Goal: Task Accomplishment & Management: Manage account settings

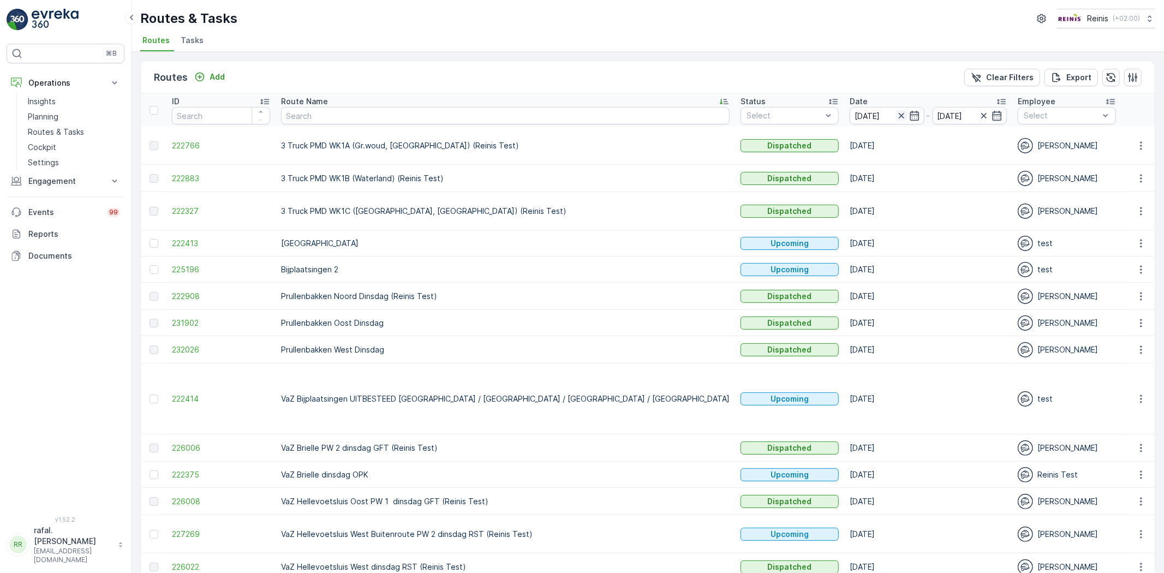
click at [896, 114] on icon "button" at bounding box center [901, 115] width 11 height 11
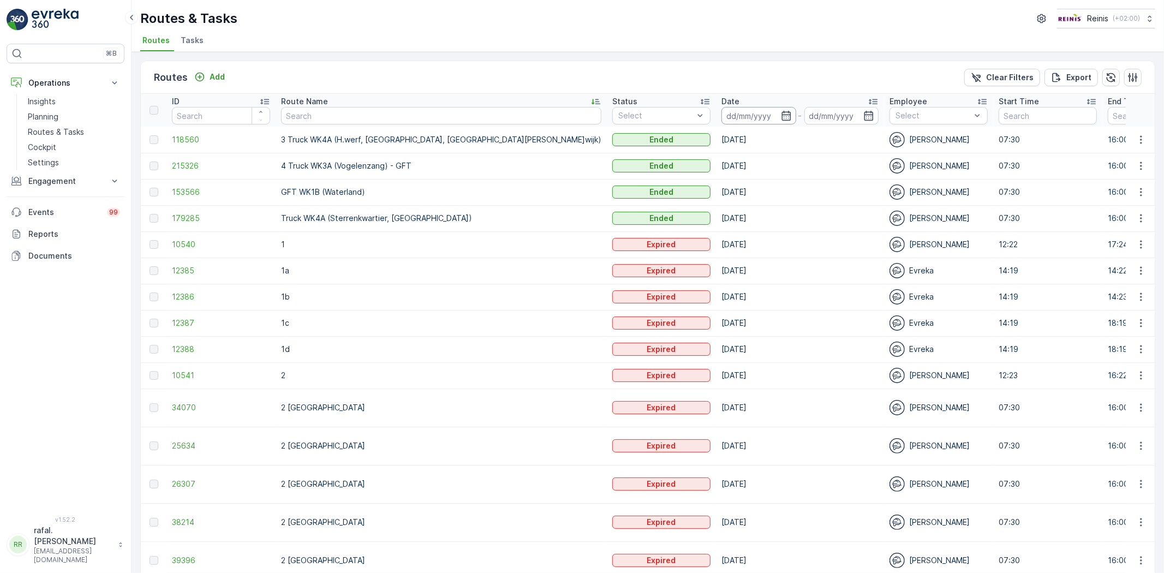
click at [722, 111] on input at bounding box center [759, 115] width 75 height 17
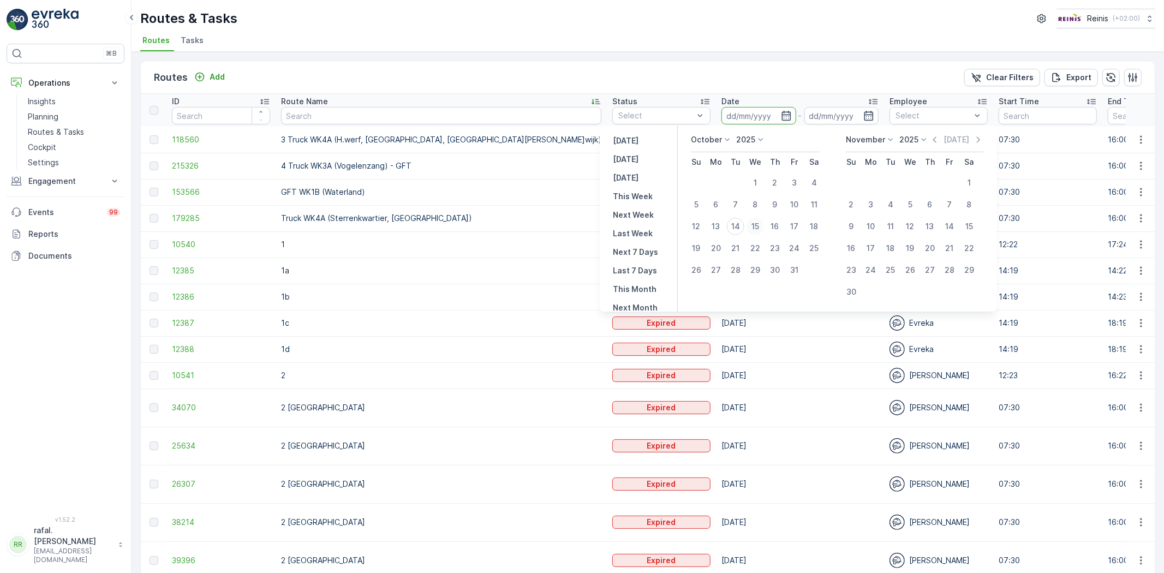
click at [759, 221] on div "15" at bounding box center [755, 226] width 17 height 17
type input "[DATE]"
click at [759, 221] on div "15" at bounding box center [755, 226] width 17 height 17
type input "[DATE]"
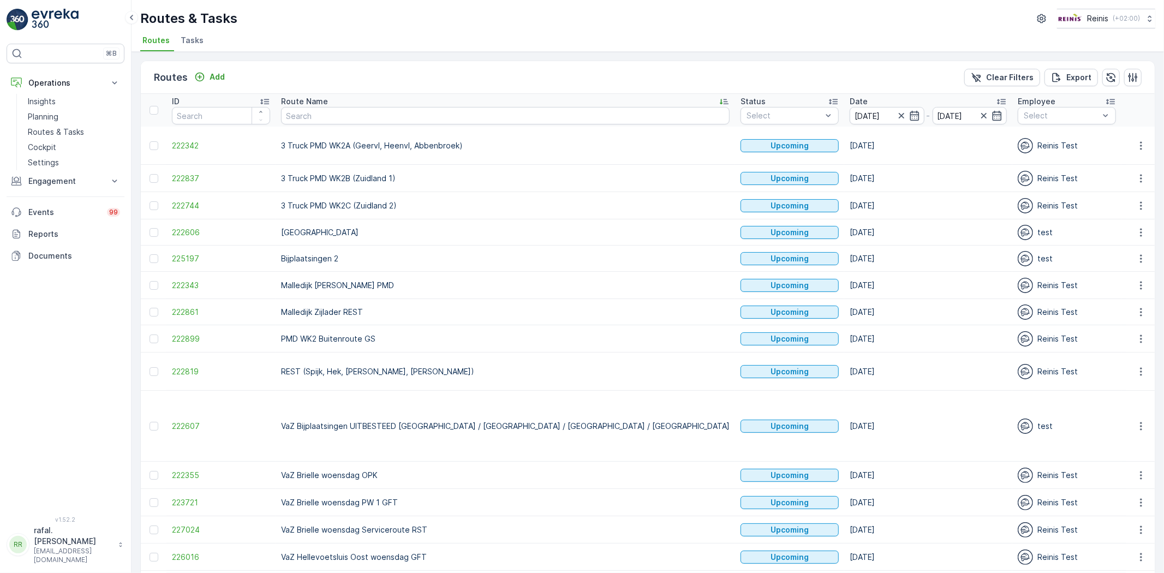
click at [719, 97] on icon at bounding box center [724, 101] width 11 height 11
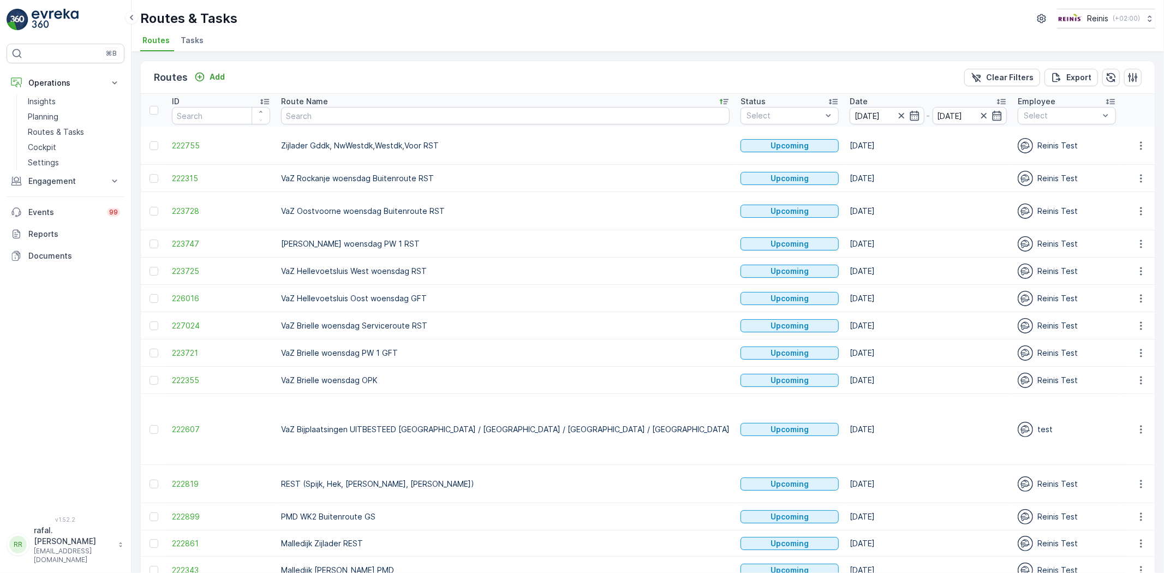
click at [719, 96] on icon at bounding box center [724, 101] width 11 height 11
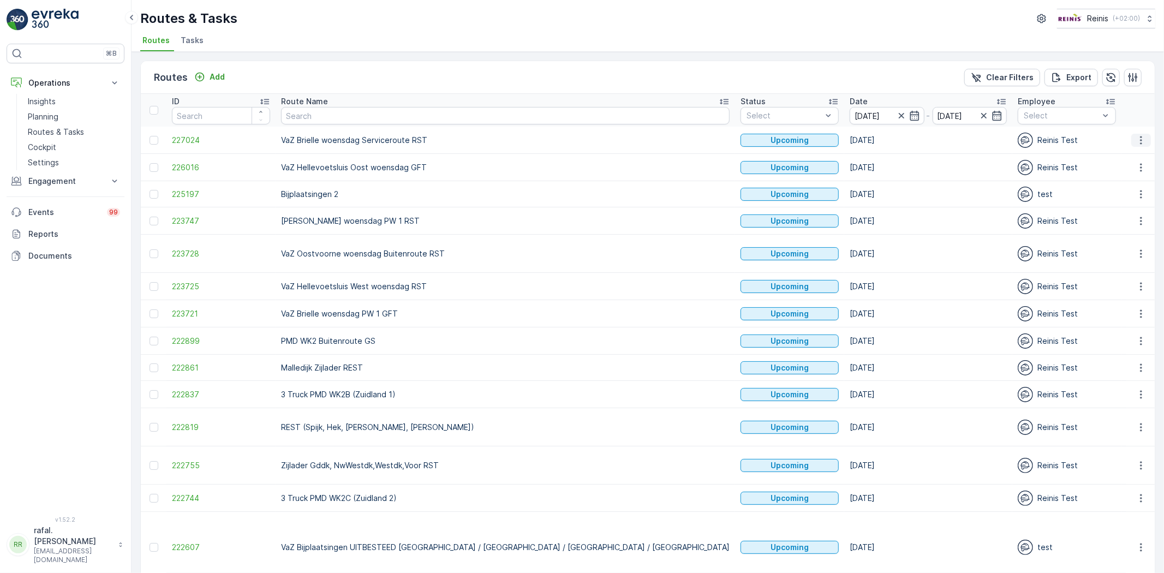
click at [1140, 137] on icon "button" at bounding box center [1141, 140] width 2 height 8
click at [1124, 211] on div "Change Assignee" at bounding box center [1122, 217] width 84 height 15
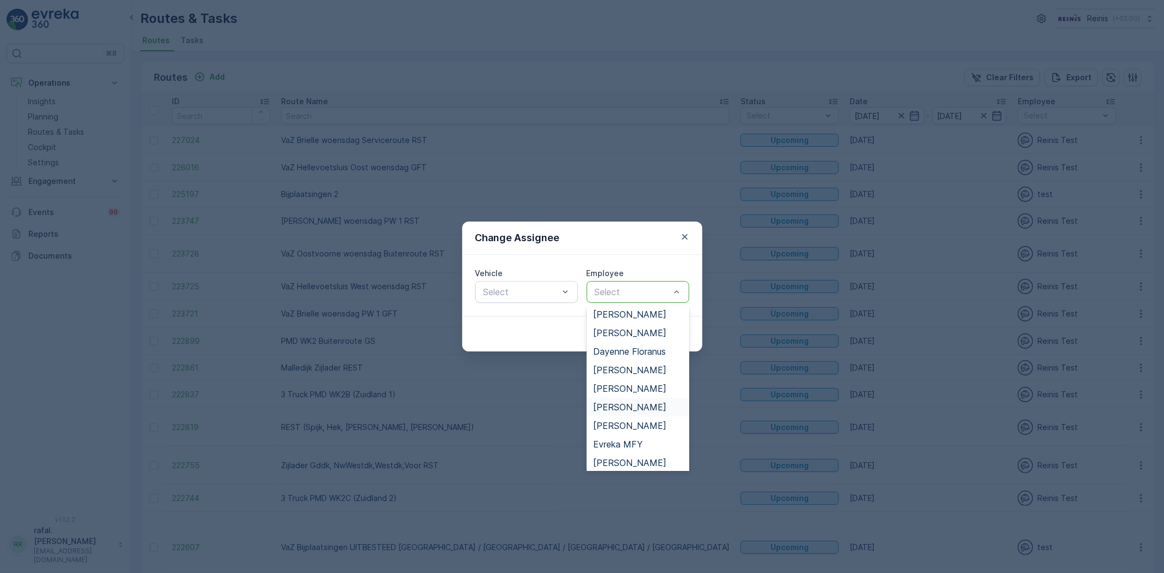
scroll to position [121, 0]
click at [650, 400] on span "[PERSON_NAME]" at bounding box center [629, 402] width 73 height 10
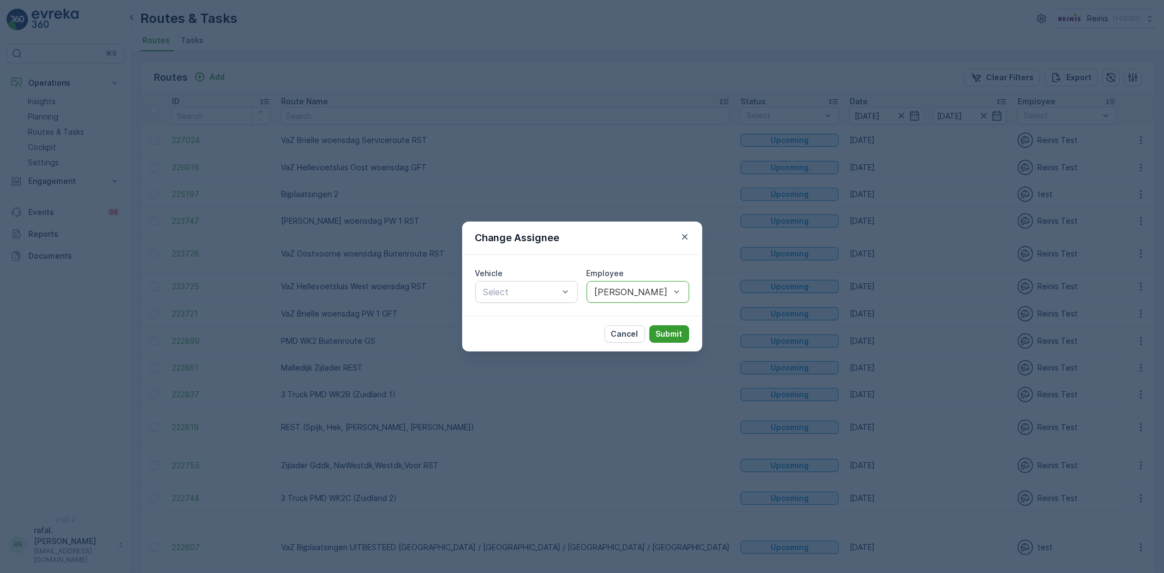
click at [666, 334] on p "Submit" at bounding box center [669, 334] width 27 height 11
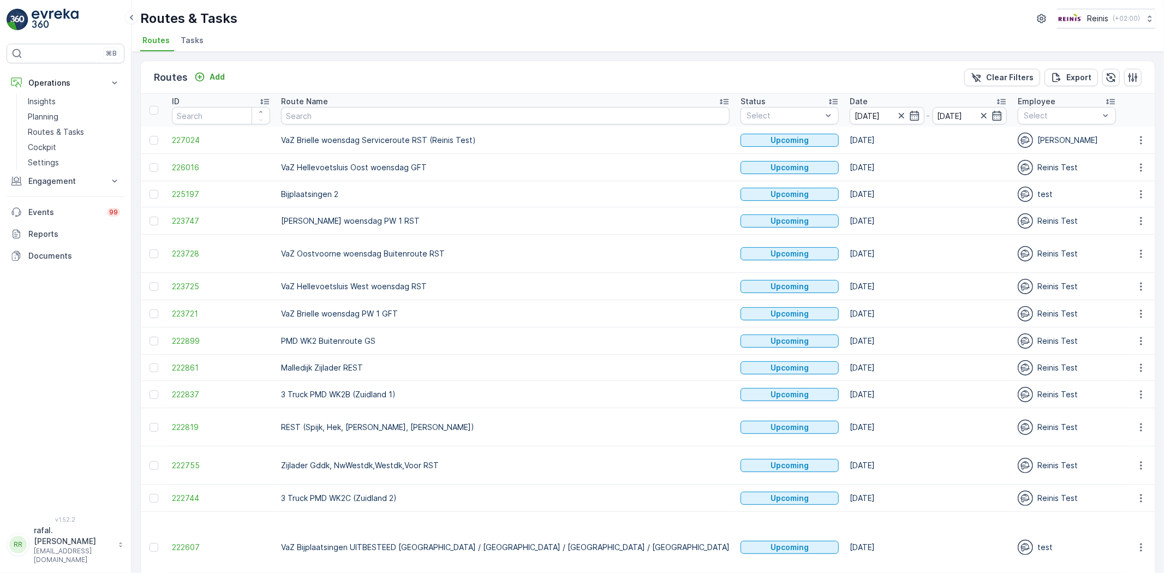
scroll to position [61, 0]
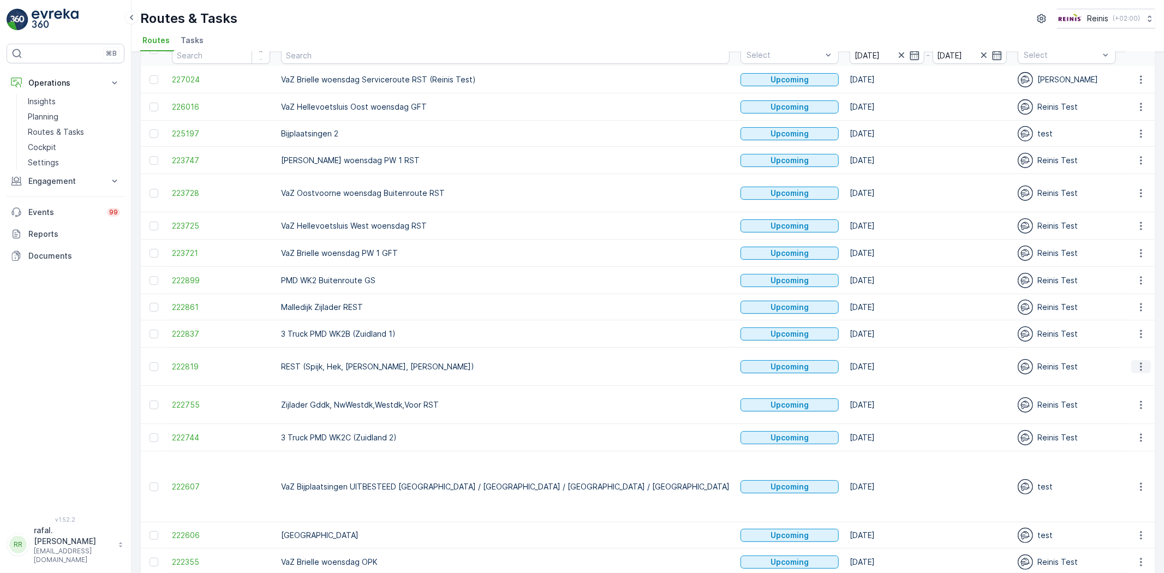
click at [1138, 361] on icon "button" at bounding box center [1141, 366] width 11 height 11
click at [1122, 430] on span "Change Assignee" at bounding box center [1116, 430] width 64 height 11
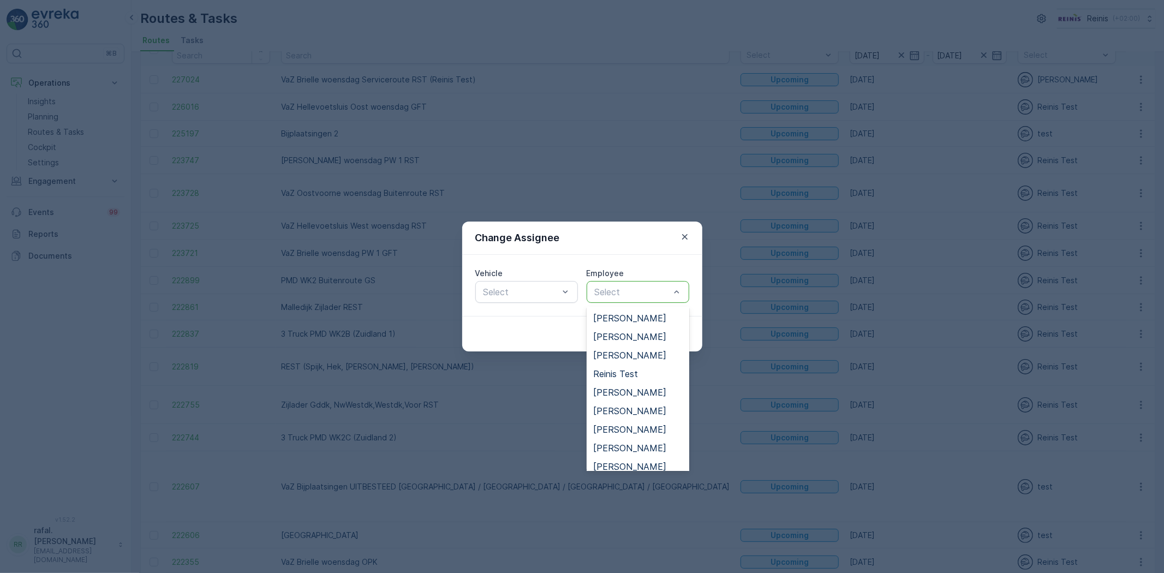
scroll to position [444, 0]
click at [629, 457] on span "[PERSON_NAME]" at bounding box center [629, 460] width 73 height 10
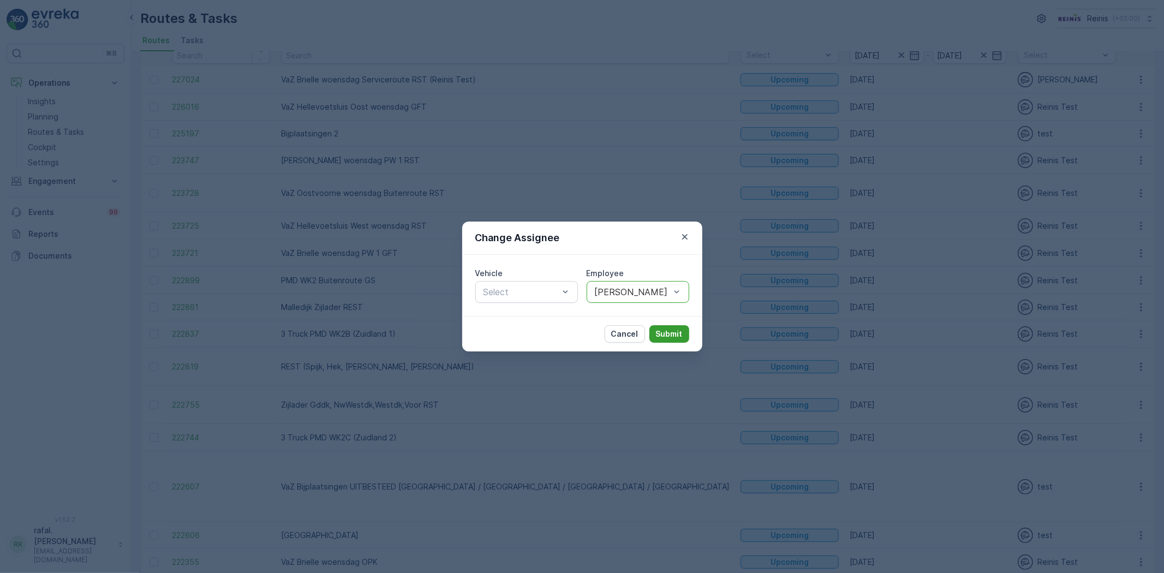
click at [670, 334] on p "Submit" at bounding box center [669, 334] width 27 height 11
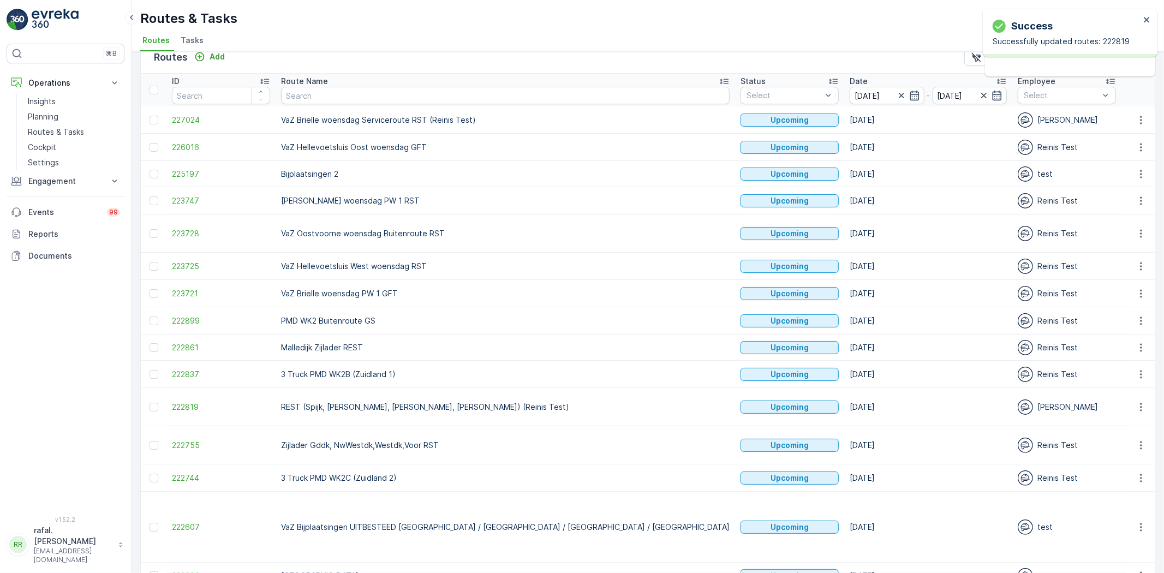
scroll to position [0, 0]
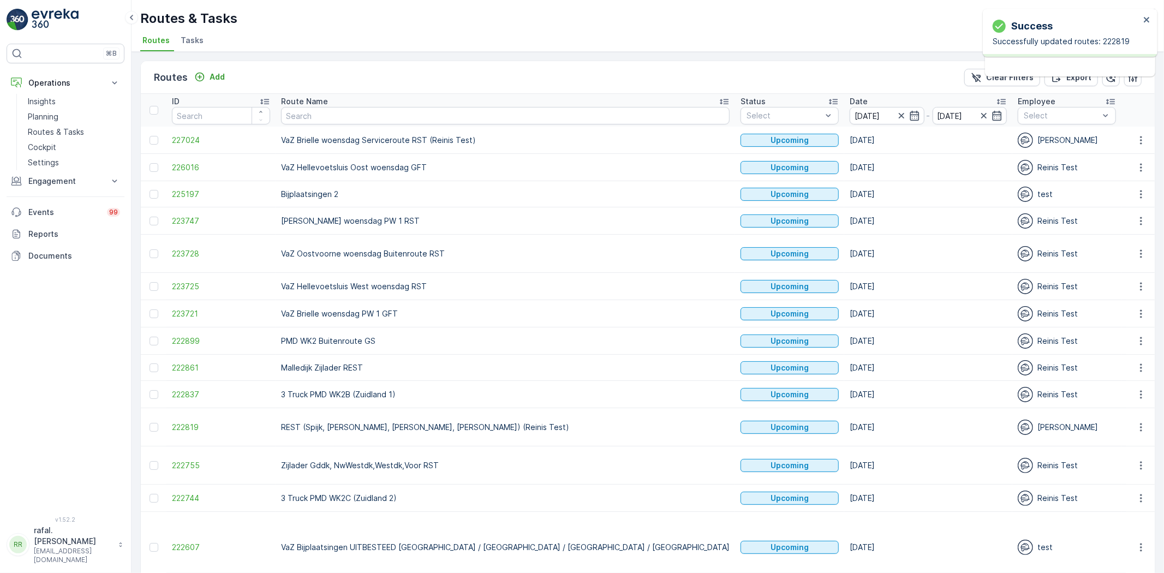
click at [720, 100] on icon at bounding box center [724, 101] width 9 height 5
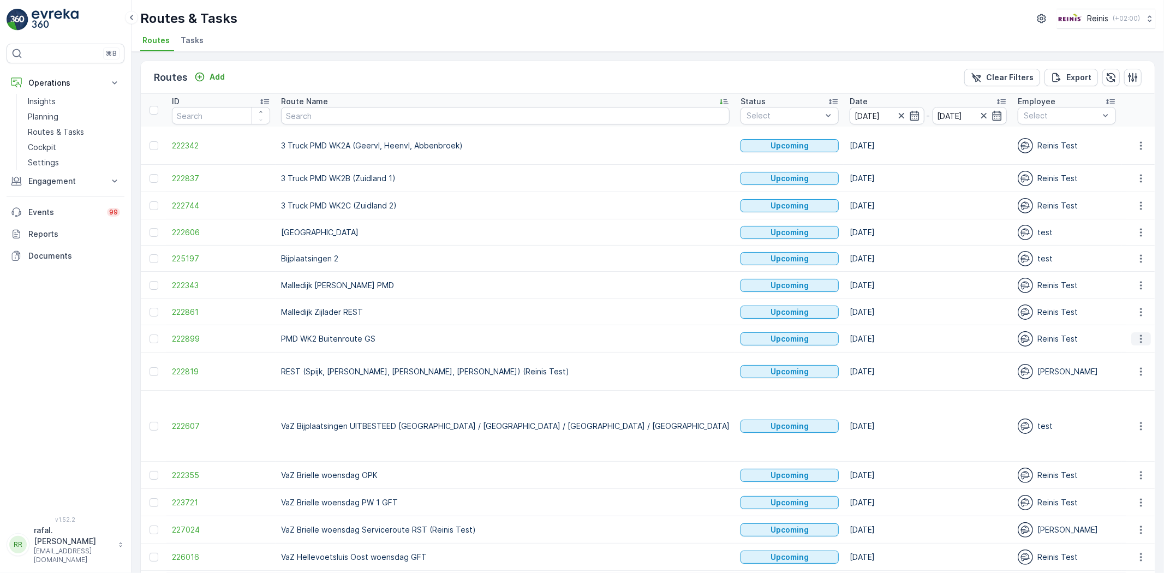
click at [1133, 336] on button "button" at bounding box center [1142, 338] width 20 height 13
click at [1126, 413] on span "Change Assignee" at bounding box center [1116, 415] width 64 height 11
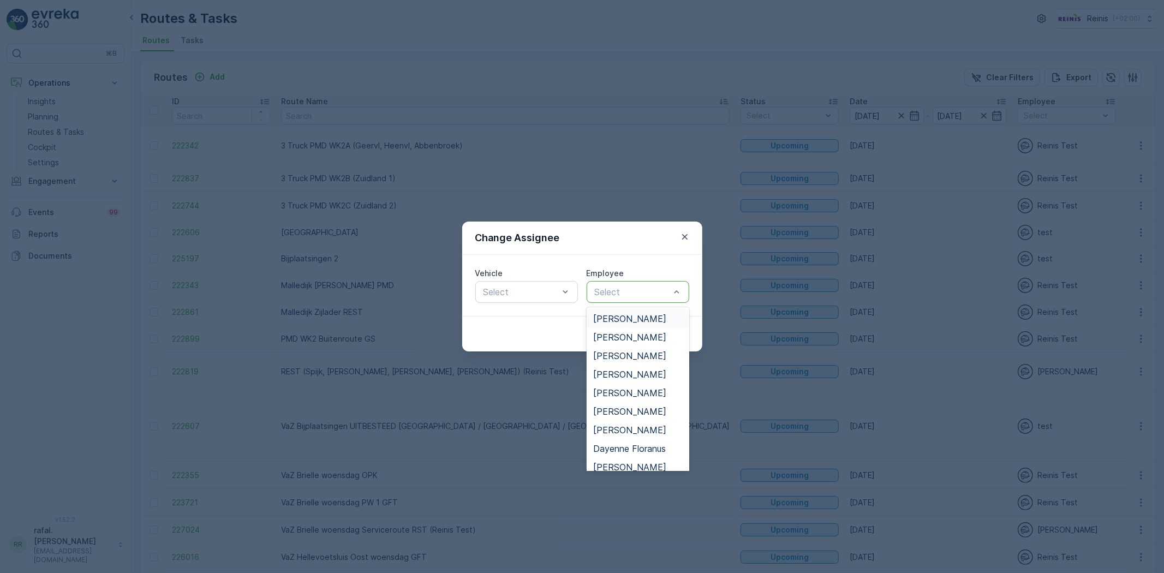
click at [645, 314] on span "[PERSON_NAME]" at bounding box center [629, 319] width 73 height 10
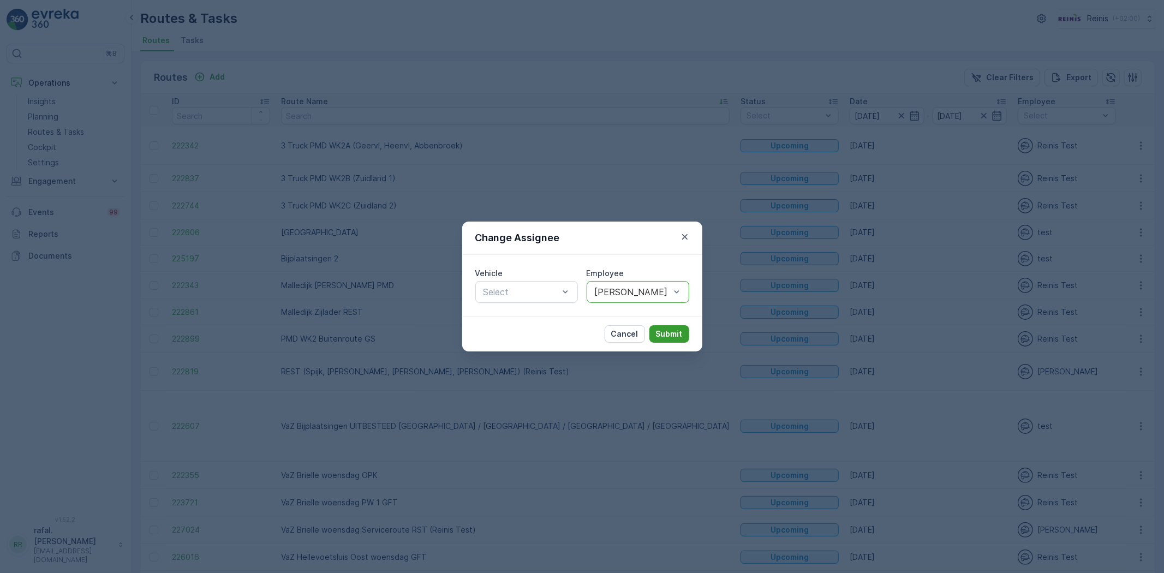
click at [667, 335] on p "Submit" at bounding box center [669, 334] width 27 height 11
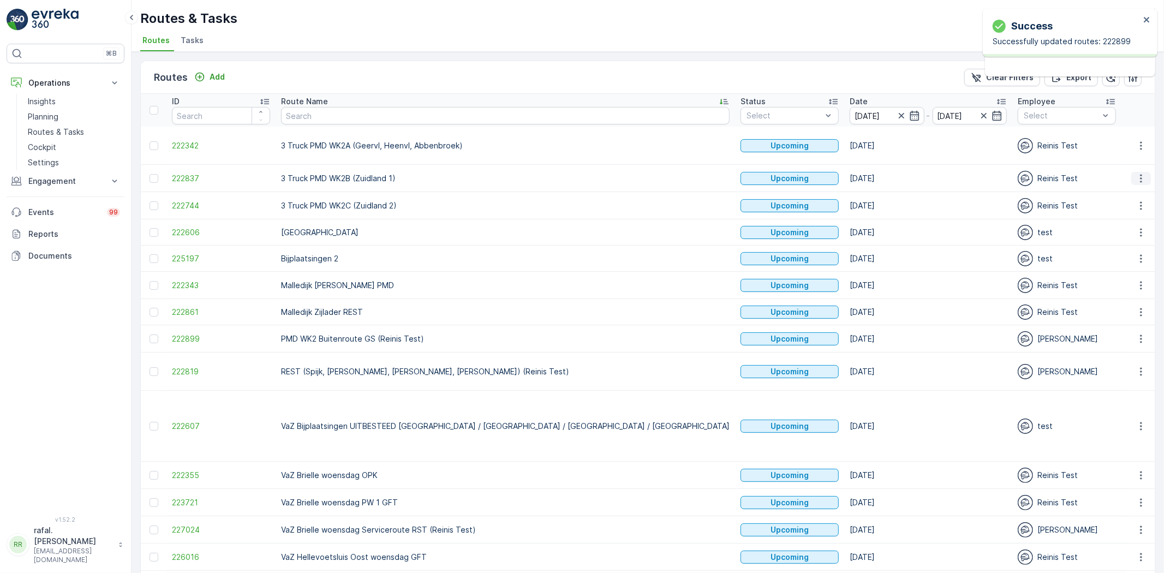
click at [1139, 176] on icon "button" at bounding box center [1141, 178] width 11 height 11
click at [1138, 144] on icon "button" at bounding box center [1141, 145] width 11 height 11
click at [1132, 219] on span "Change Assignee" at bounding box center [1116, 222] width 64 height 11
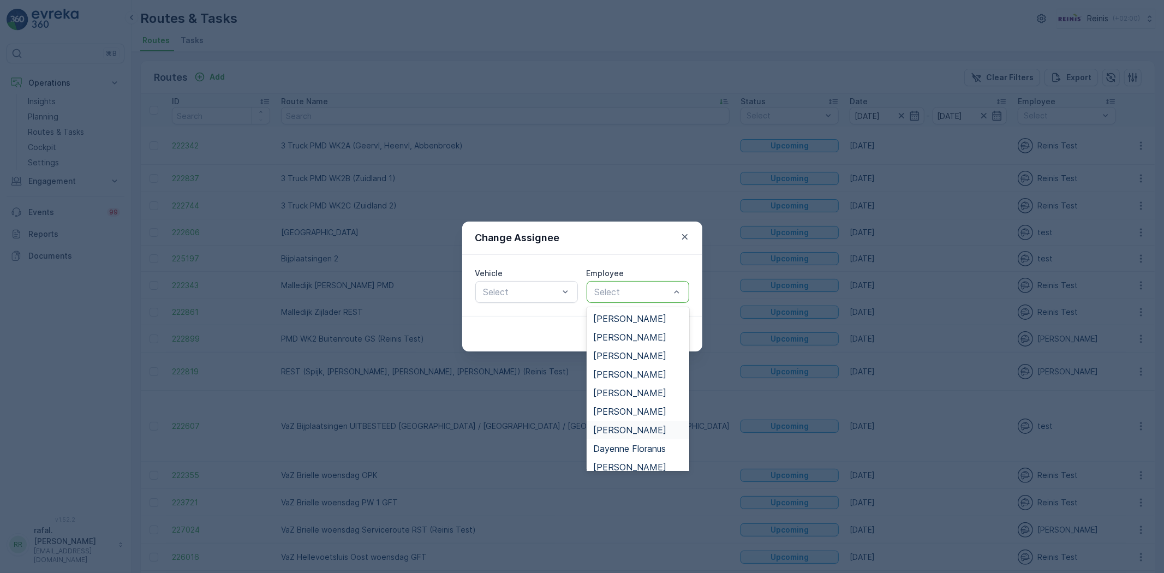
click at [632, 432] on span "[PERSON_NAME]" at bounding box center [629, 430] width 73 height 10
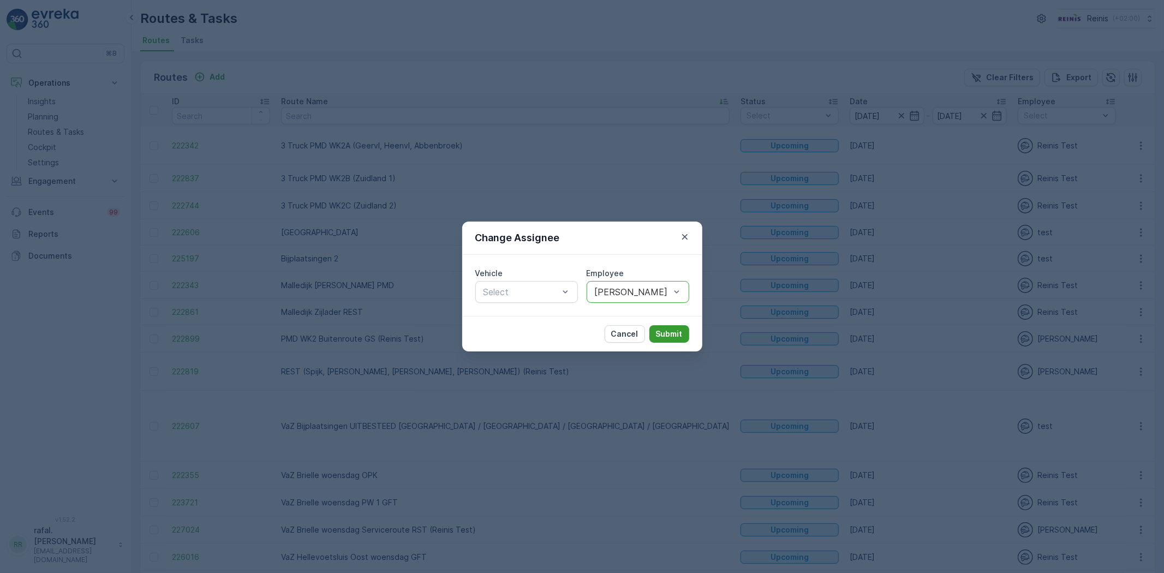
click at [674, 325] on button "Submit" at bounding box center [670, 333] width 40 height 17
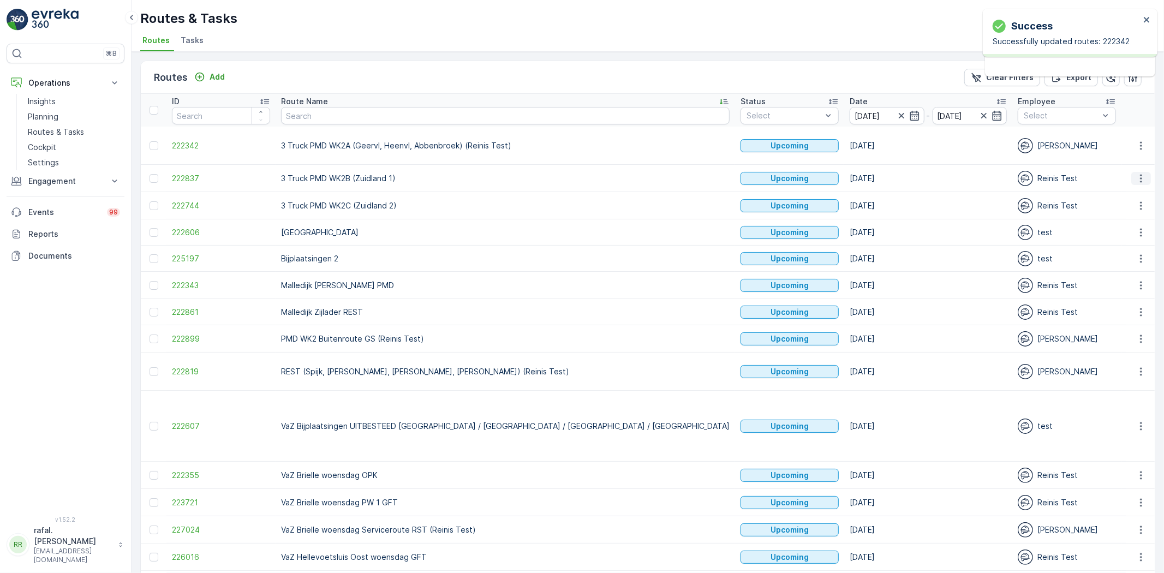
click at [1141, 179] on icon "button" at bounding box center [1141, 178] width 11 height 11
click at [1104, 253] on span "Change Assignee" at bounding box center [1116, 256] width 64 height 11
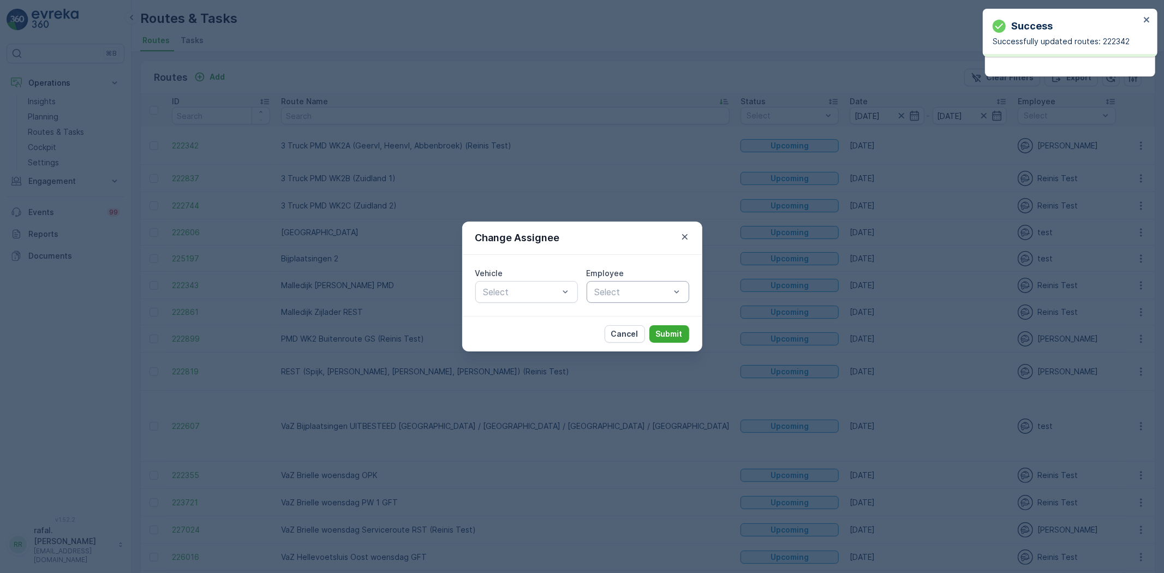
click at [632, 284] on div "Select" at bounding box center [638, 292] width 103 height 22
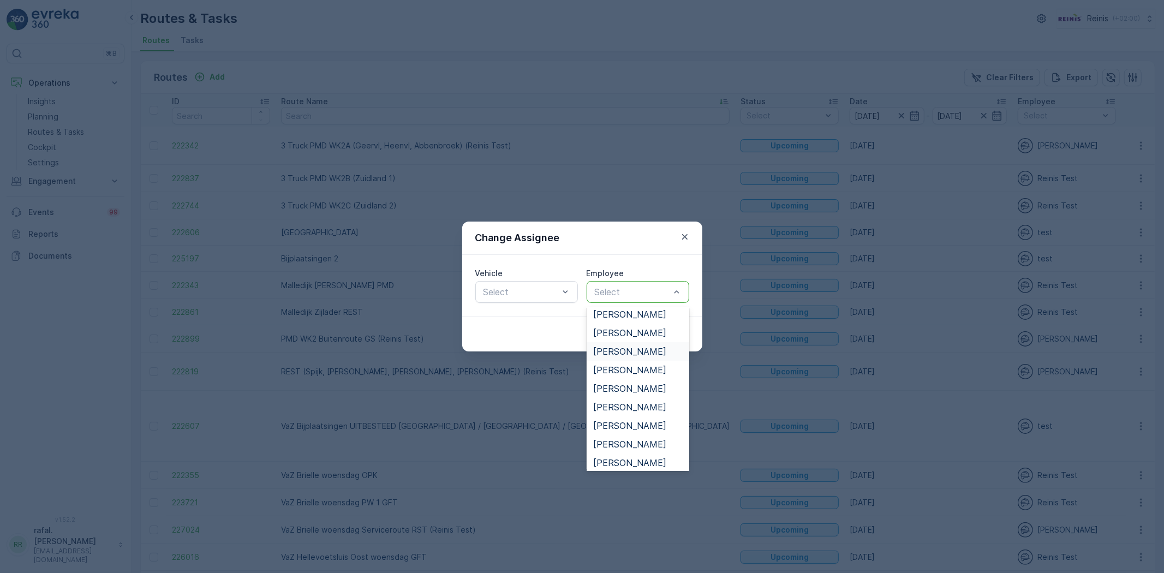
scroll to position [303, 0]
click at [639, 422] on span "[PERSON_NAME]" at bounding box center [629, 424] width 73 height 10
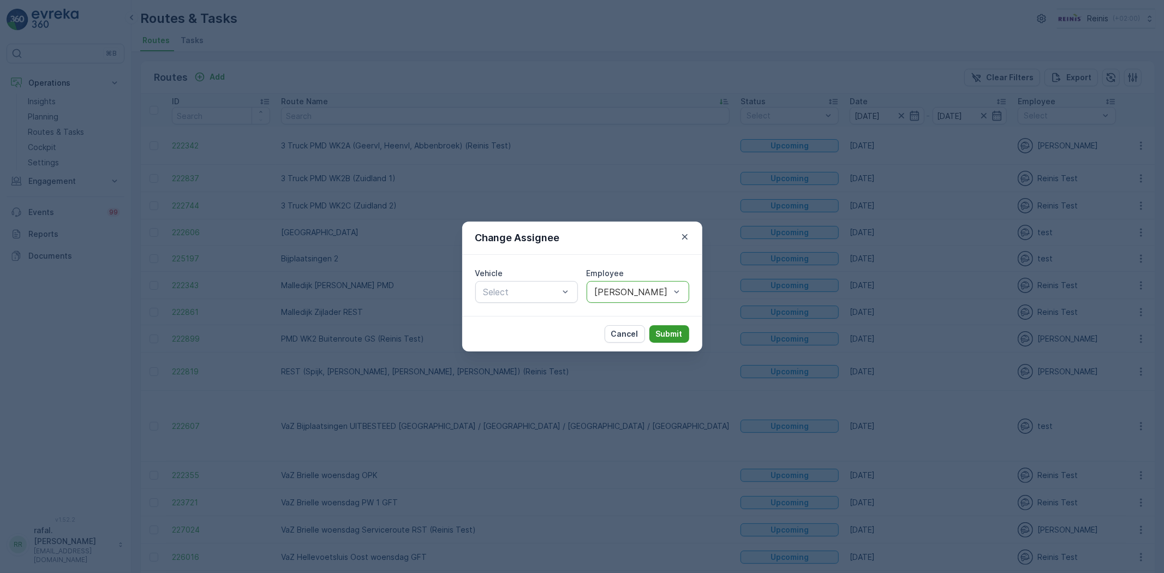
click at [662, 329] on p "Submit" at bounding box center [669, 334] width 27 height 11
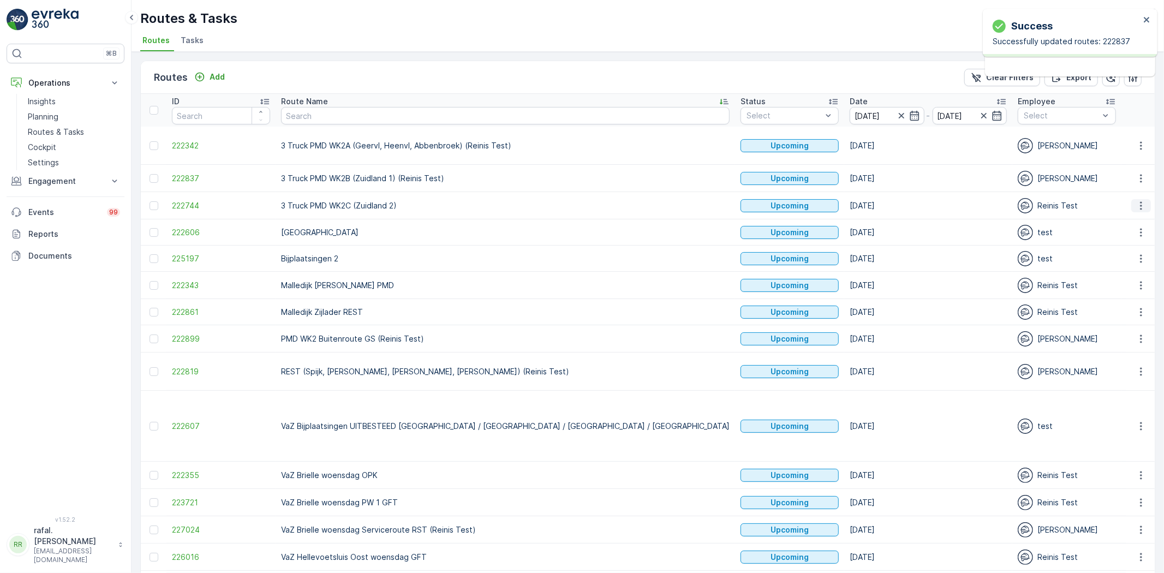
click at [1139, 206] on icon "button" at bounding box center [1141, 205] width 11 height 11
click at [1127, 278] on span "Change Assignee" at bounding box center [1116, 283] width 64 height 11
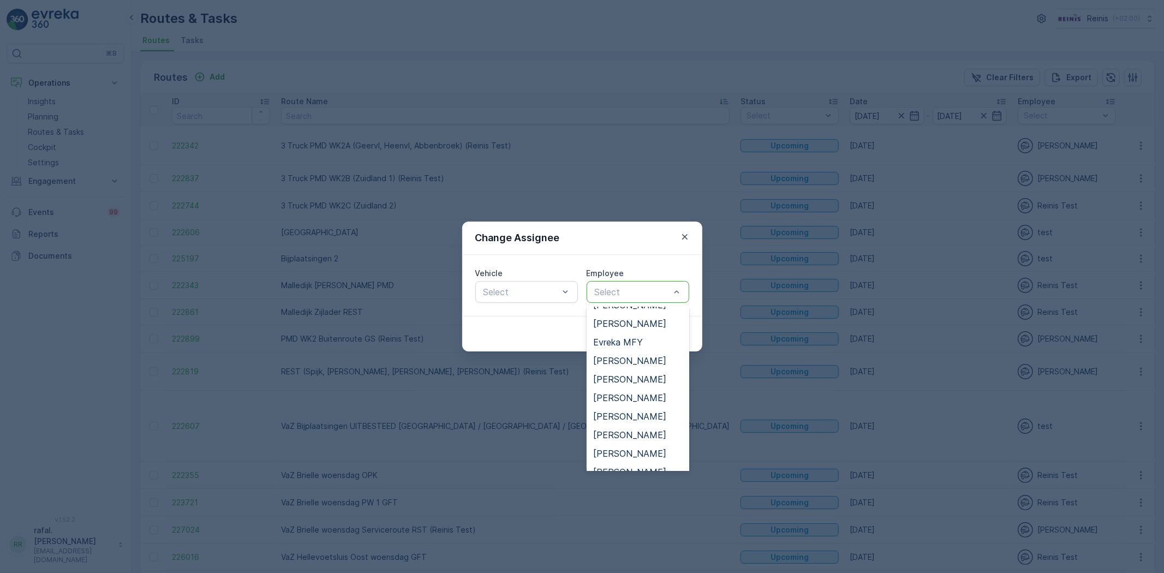
scroll to position [242, 0]
click at [630, 443] on span "[PERSON_NAME]" at bounding box center [629, 448] width 73 height 10
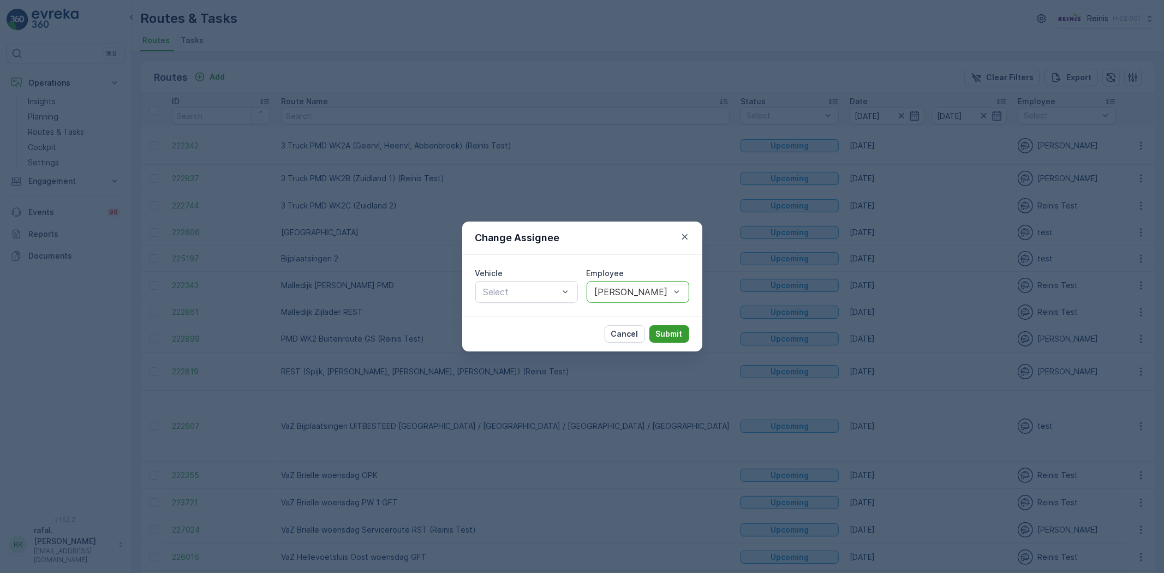
click at [679, 329] on p "Submit" at bounding box center [669, 334] width 27 height 11
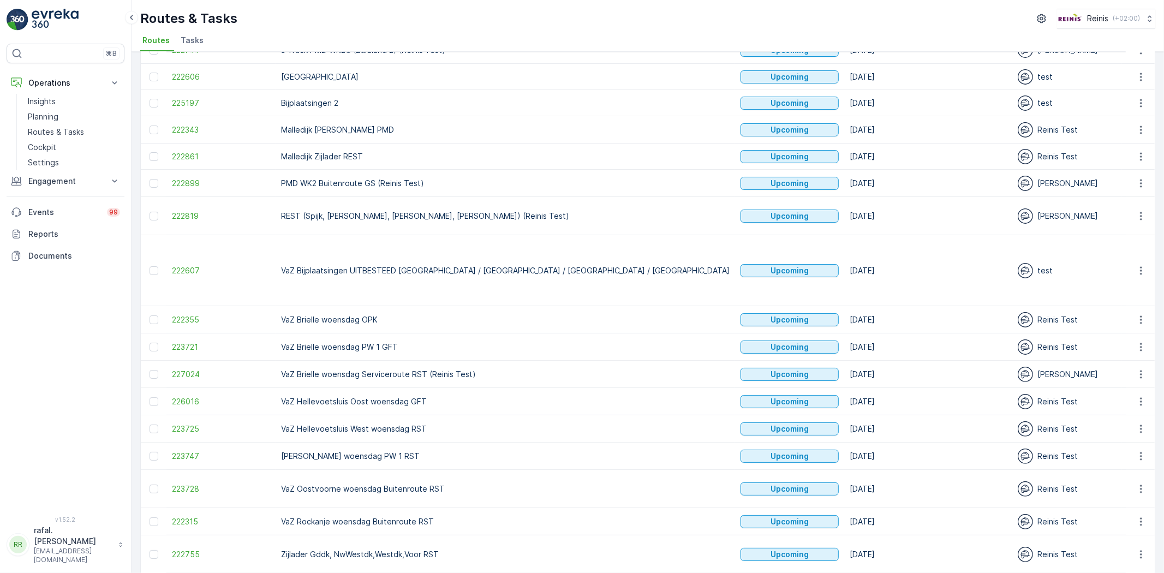
scroll to position [162, 0]
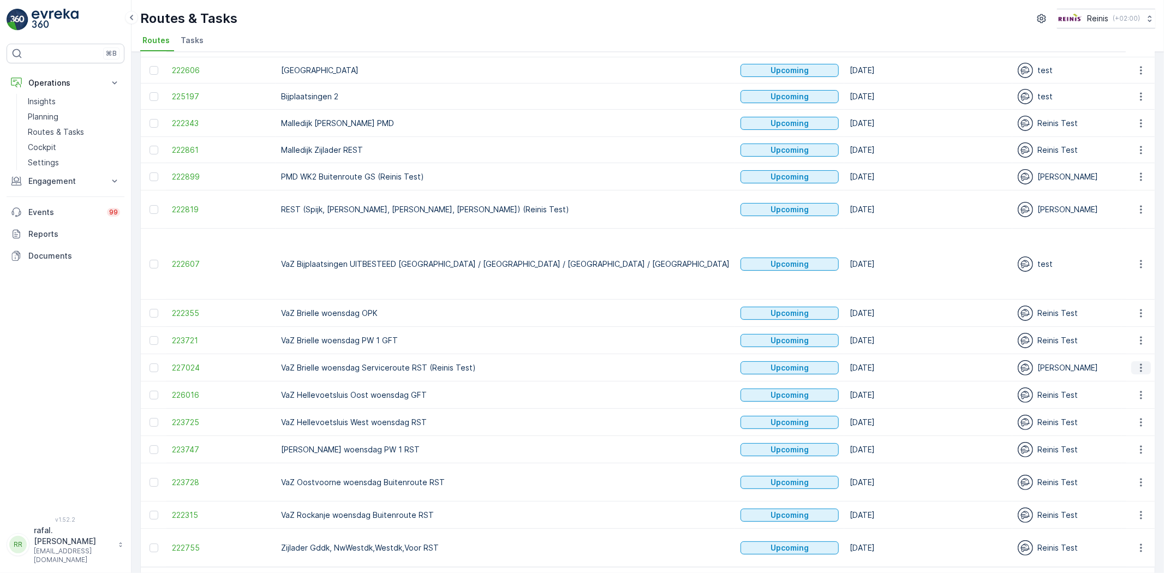
click at [1139, 362] on icon "button" at bounding box center [1141, 367] width 11 height 11
click at [1119, 412] on span "Change Assignee" at bounding box center [1116, 413] width 64 height 11
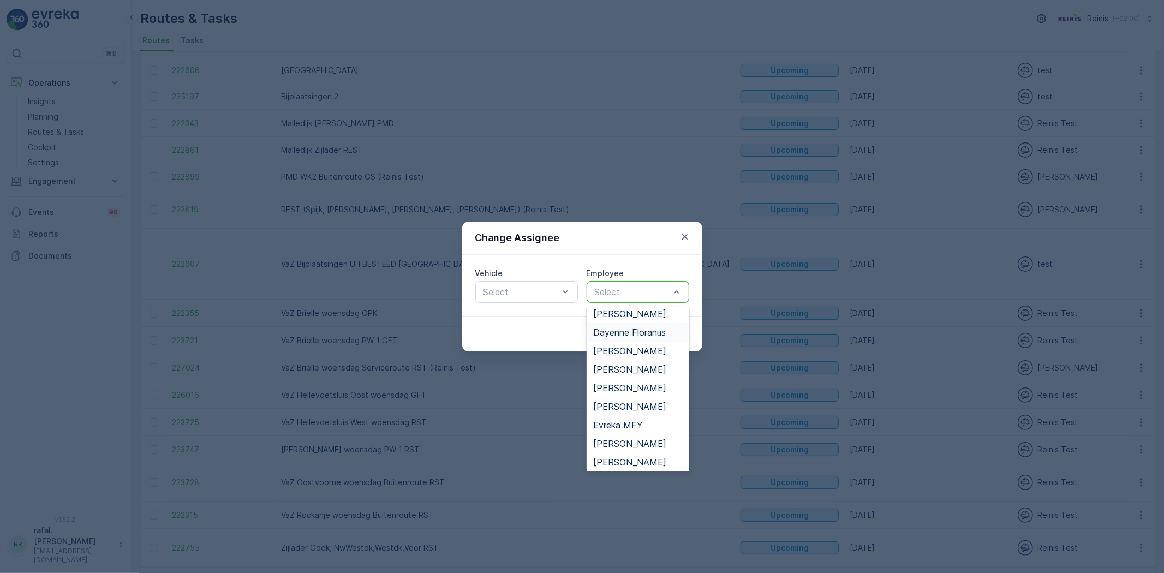
scroll to position [121, 0]
click at [647, 397] on span "[PERSON_NAME]" at bounding box center [629, 402] width 73 height 10
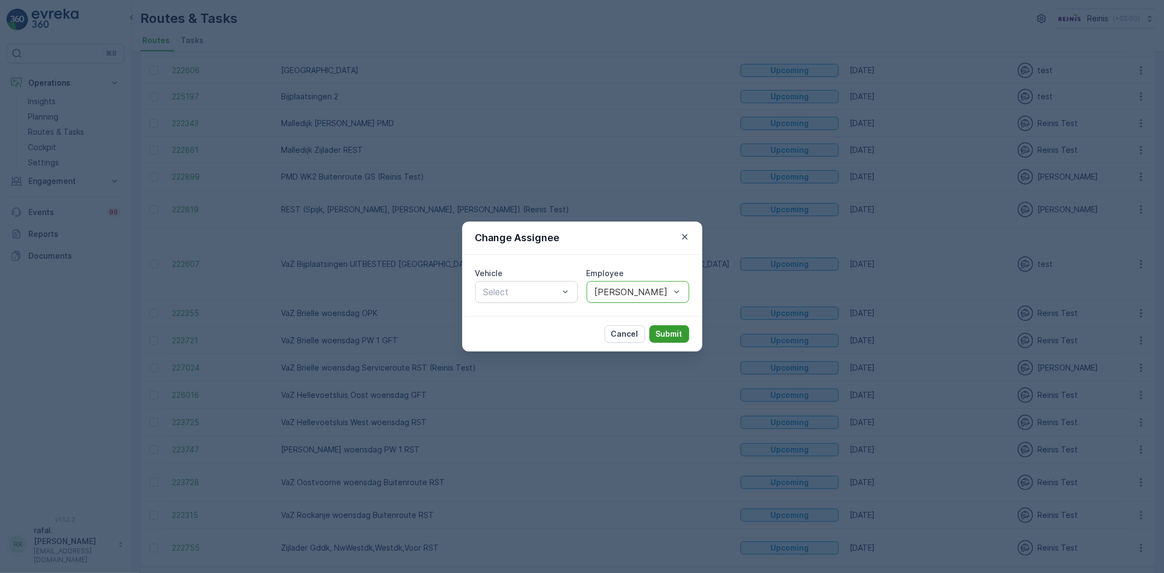
click at [680, 330] on p "Submit" at bounding box center [669, 334] width 27 height 11
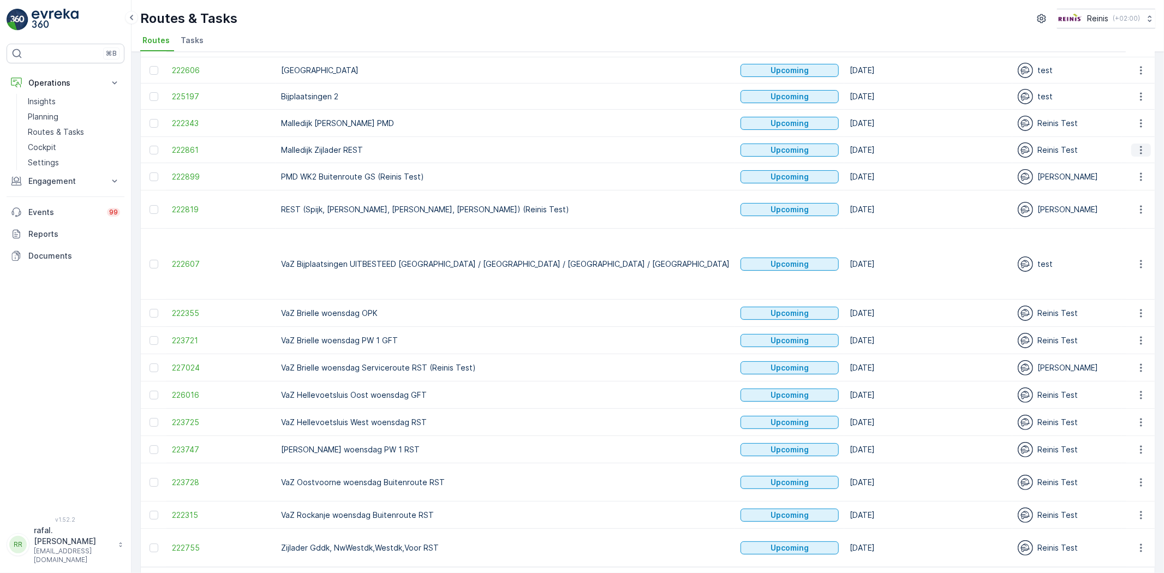
click at [1141, 145] on icon "button" at bounding box center [1141, 150] width 11 height 11
click at [1136, 224] on span "Change Assignee" at bounding box center [1116, 226] width 64 height 11
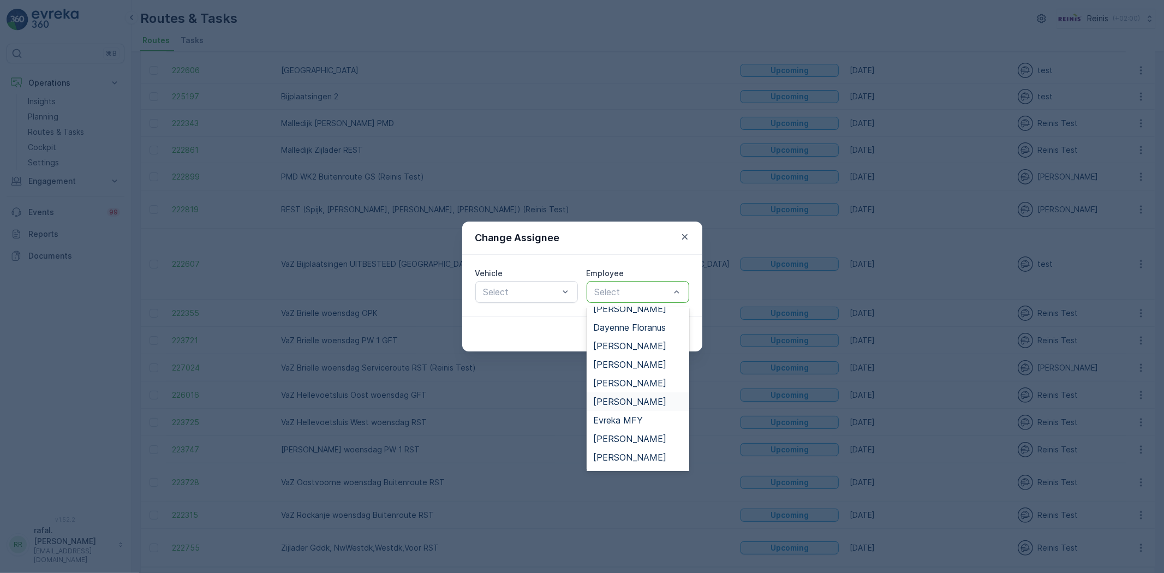
click at [630, 401] on span "[PERSON_NAME]" at bounding box center [629, 402] width 73 height 10
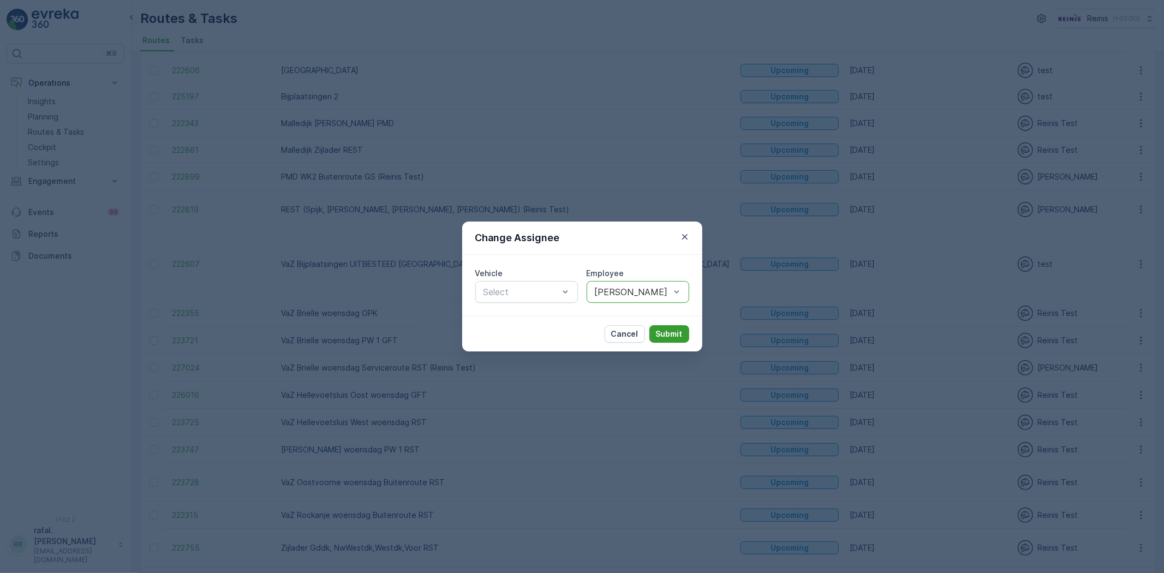
click at [658, 330] on p "Submit" at bounding box center [669, 334] width 27 height 11
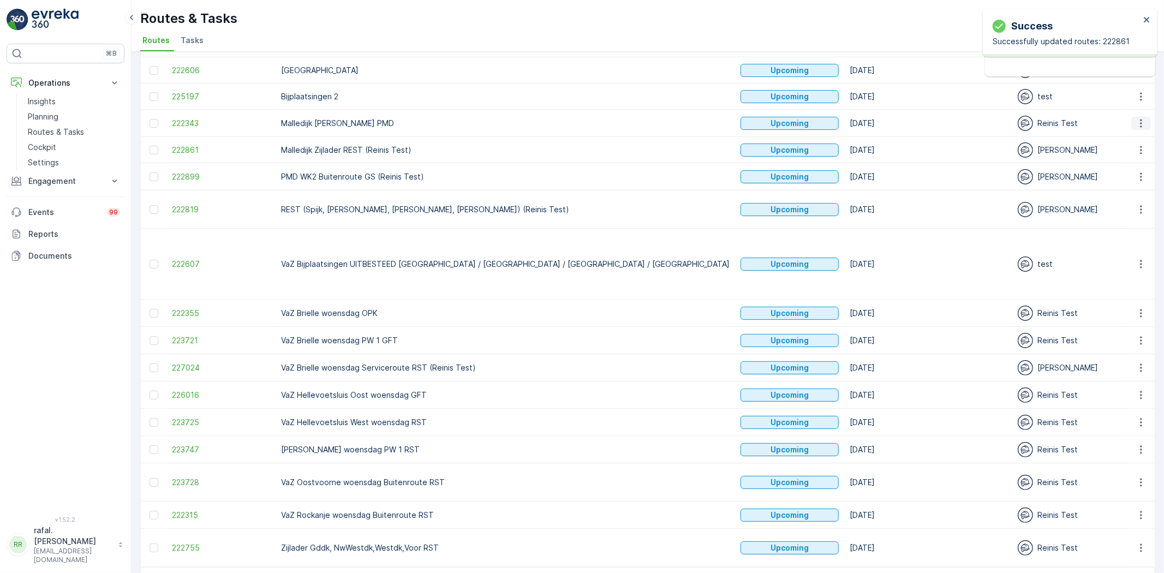
click at [1140, 126] on icon "button" at bounding box center [1141, 123] width 2 height 8
click at [1130, 200] on span "Change Assignee" at bounding box center [1116, 200] width 64 height 11
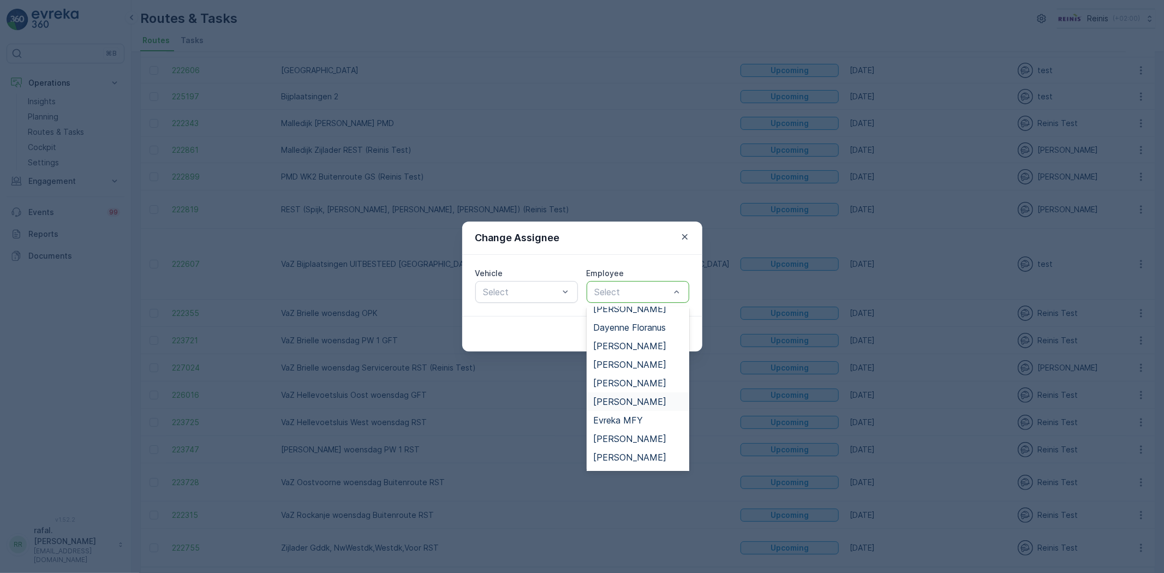
click at [642, 399] on span "[PERSON_NAME]" at bounding box center [629, 402] width 73 height 10
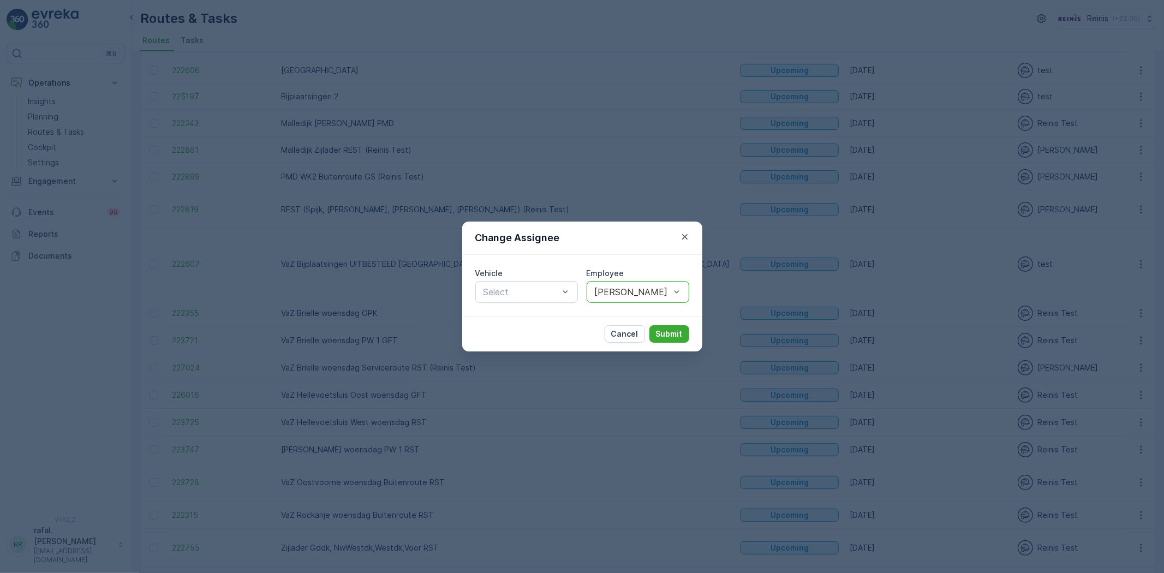
click at [664, 322] on div "Cancel Submit" at bounding box center [582, 333] width 240 height 35
click at [666, 333] on p "Submit" at bounding box center [669, 334] width 27 height 11
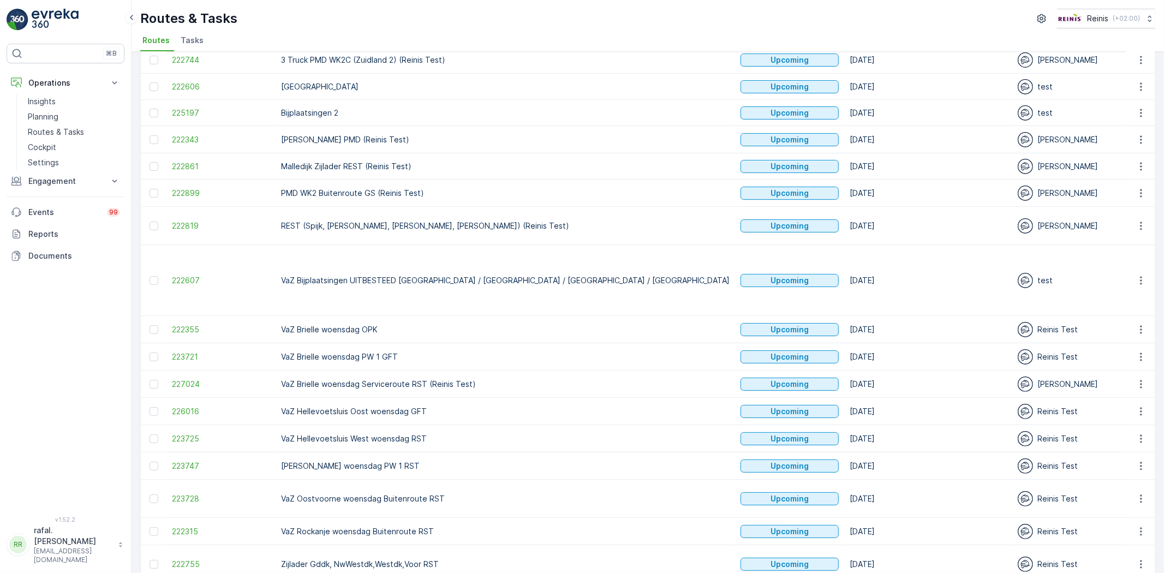
scroll to position [162, 0]
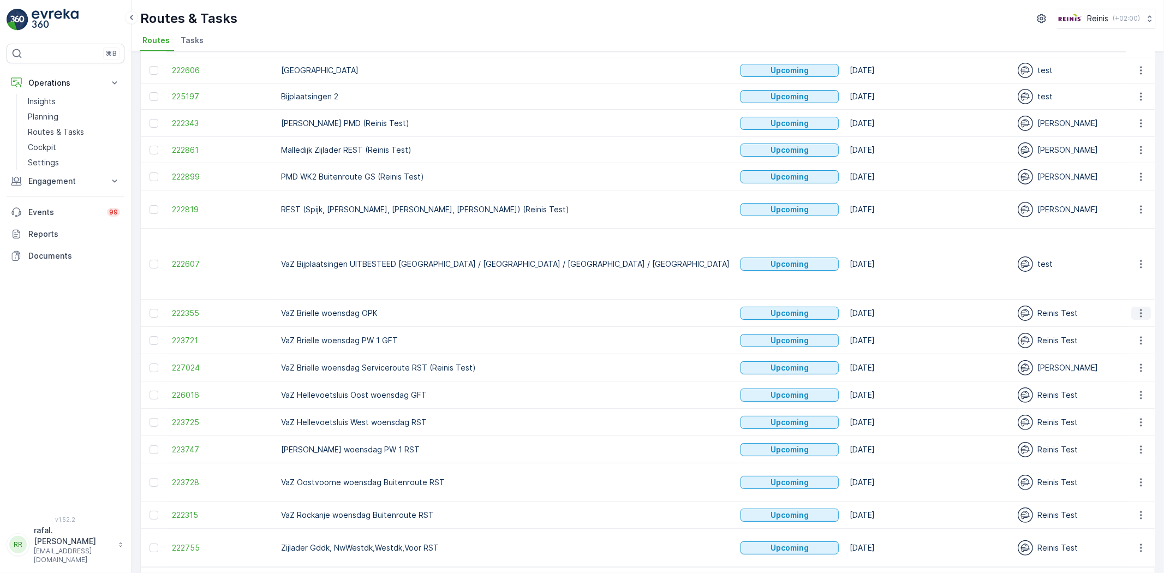
click at [1141, 308] on icon "button" at bounding box center [1141, 313] width 11 height 11
click at [1118, 359] on span "Change Assignee" at bounding box center [1116, 358] width 64 height 11
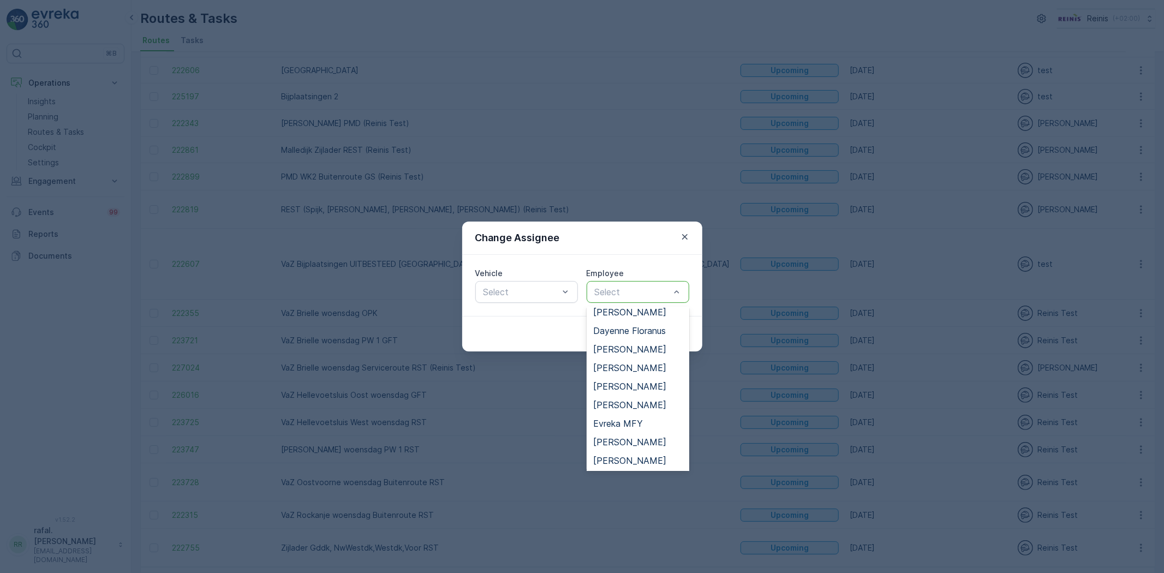
scroll to position [121, 0]
click at [628, 346] on span "[PERSON_NAME]" at bounding box center [629, 346] width 73 height 10
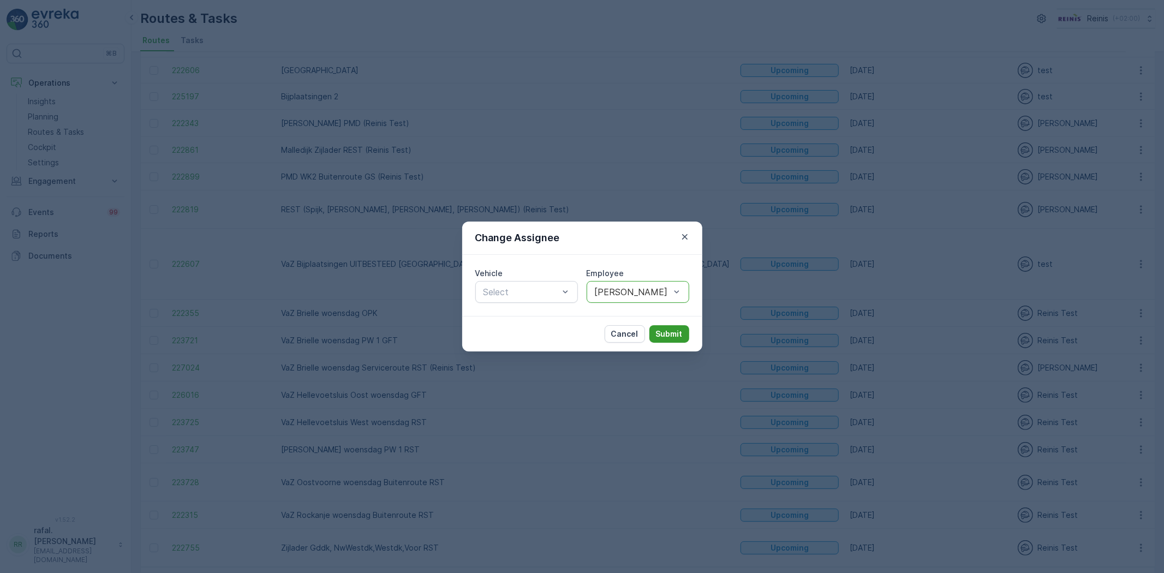
click at [670, 330] on p "Submit" at bounding box center [669, 334] width 27 height 11
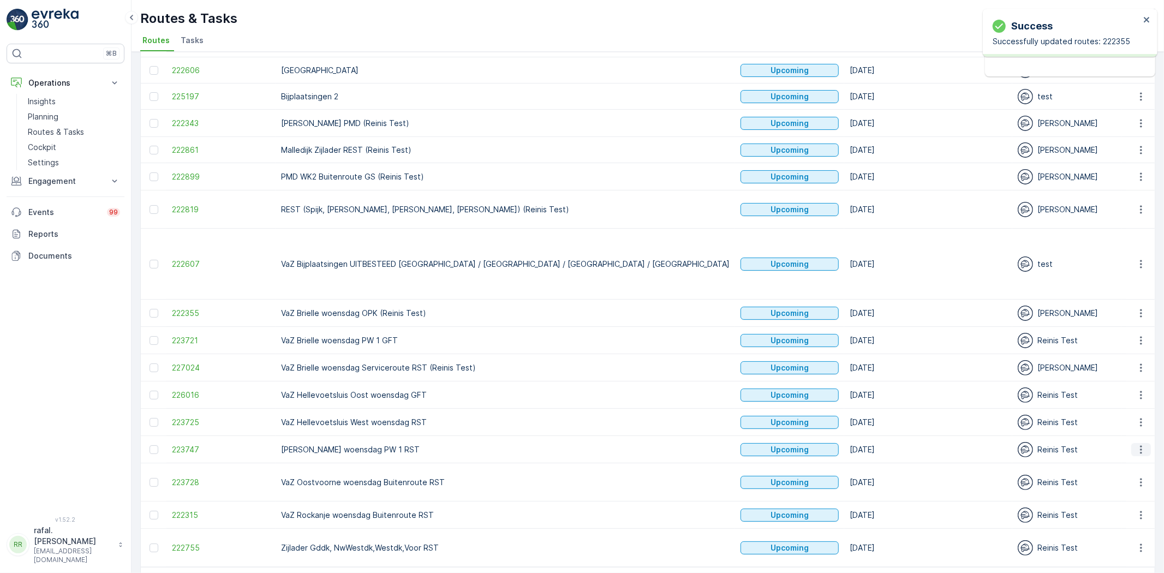
click at [1142, 444] on icon "button" at bounding box center [1141, 449] width 11 height 11
click at [1116, 494] on span "Change Assignee" at bounding box center [1116, 496] width 64 height 11
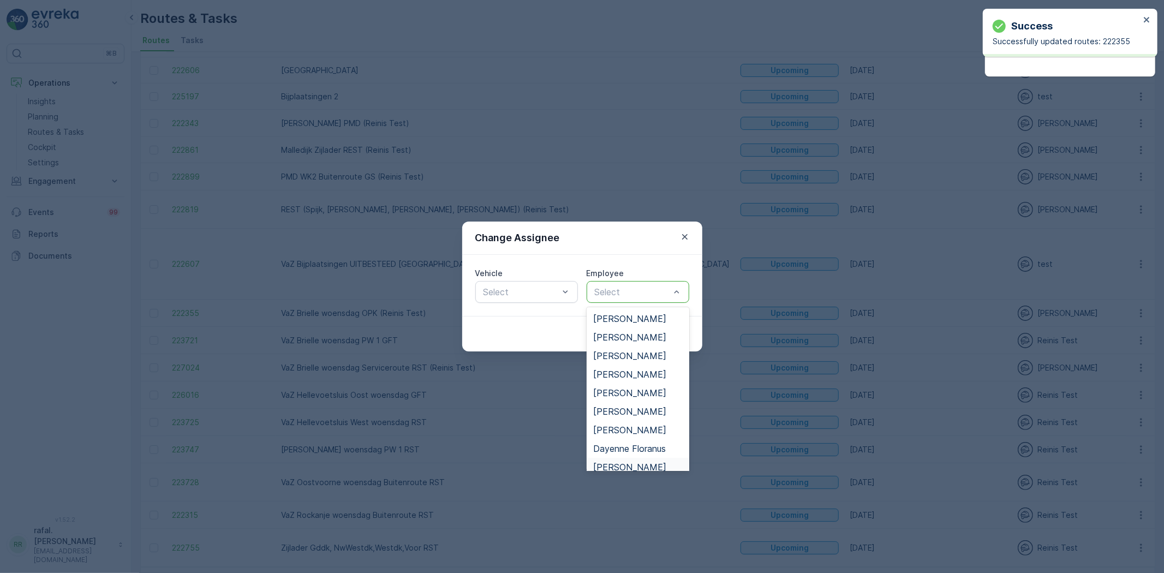
click at [619, 460] on div "[PERSON_NAME]" at bounding box center [638, 467] width 103 height 19
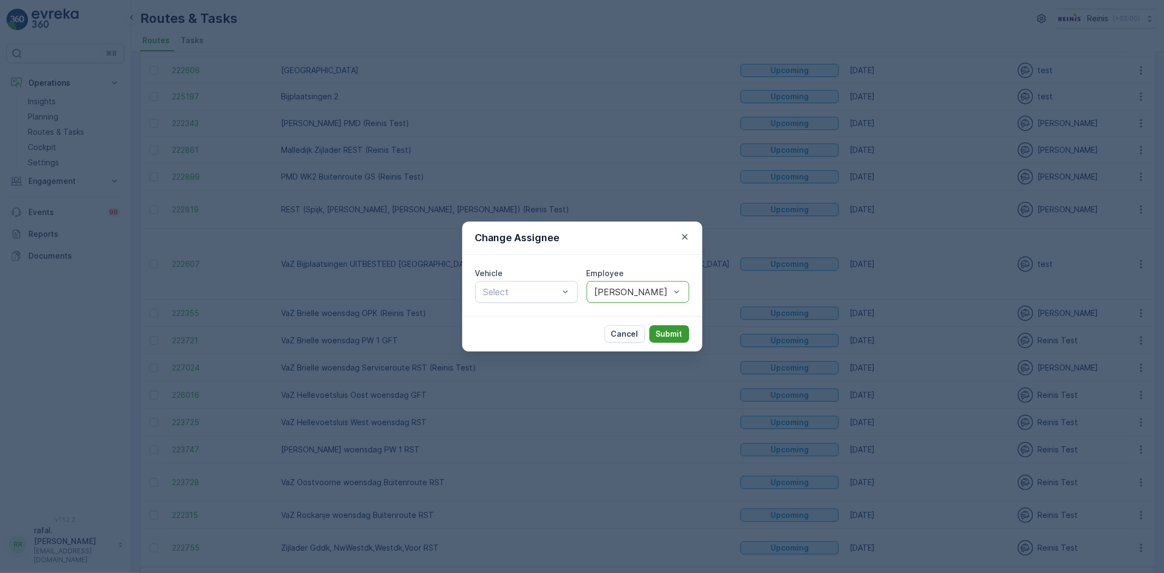
click at [675, 330] on p "Submit" at bounding box center [669, 334] width 27 height 11
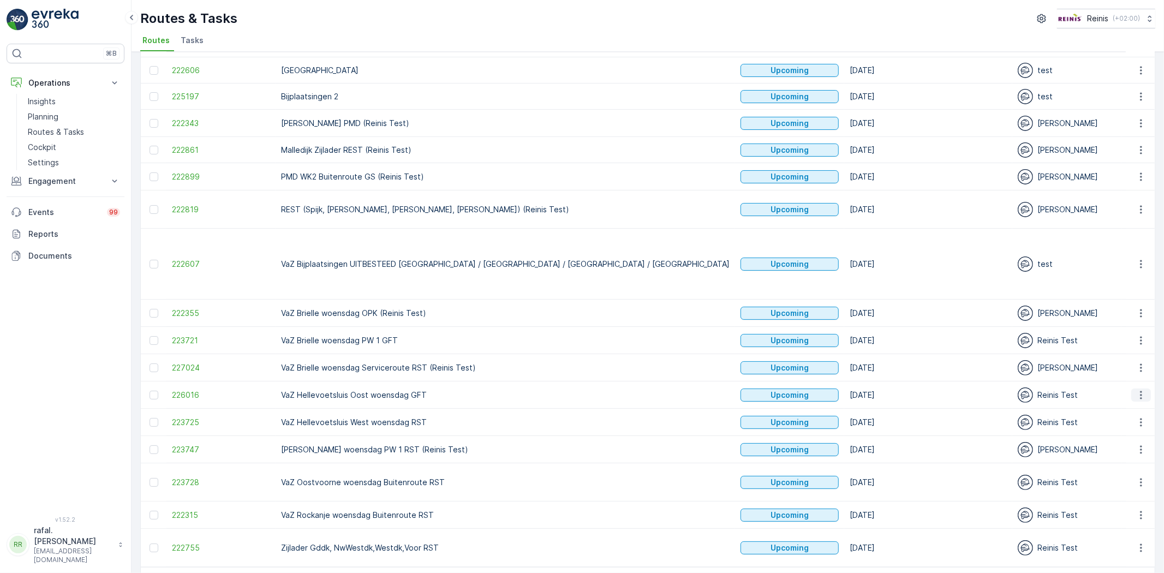
click at [1140, 391] on icon "button" at bounding box center [1141, 395] width 2 height 8
click at [1124, 441] on span "Change Assignee" at bounding box center [1116, 441] width 64 height 11
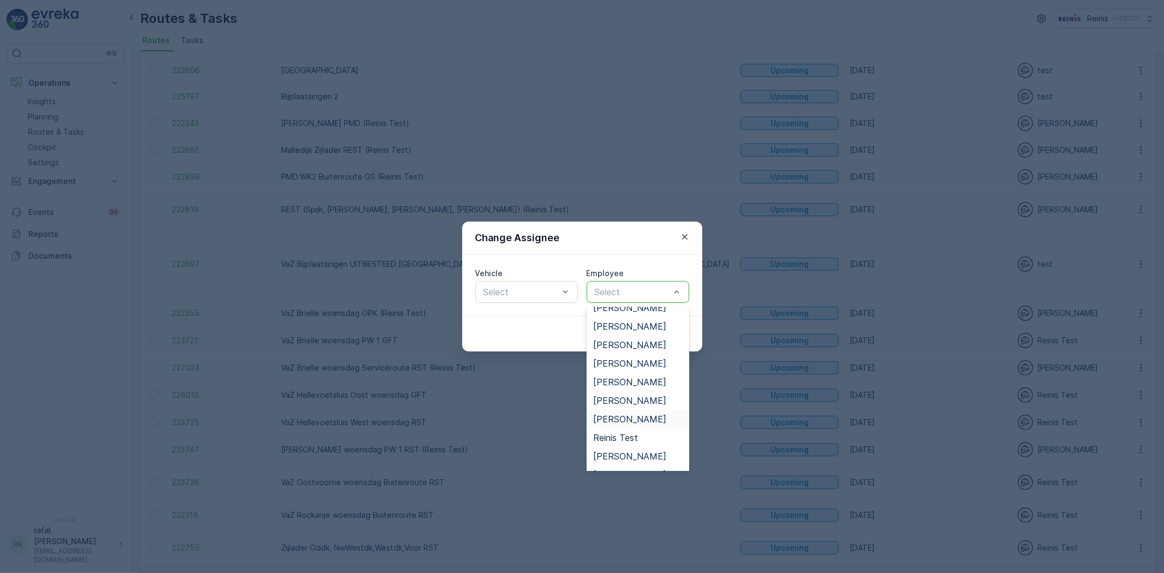
scroll to position [424, 0]
click at [659, 411] on span "[PERSON_NAME]" at bounding box center [629, 414] width 73 height 10
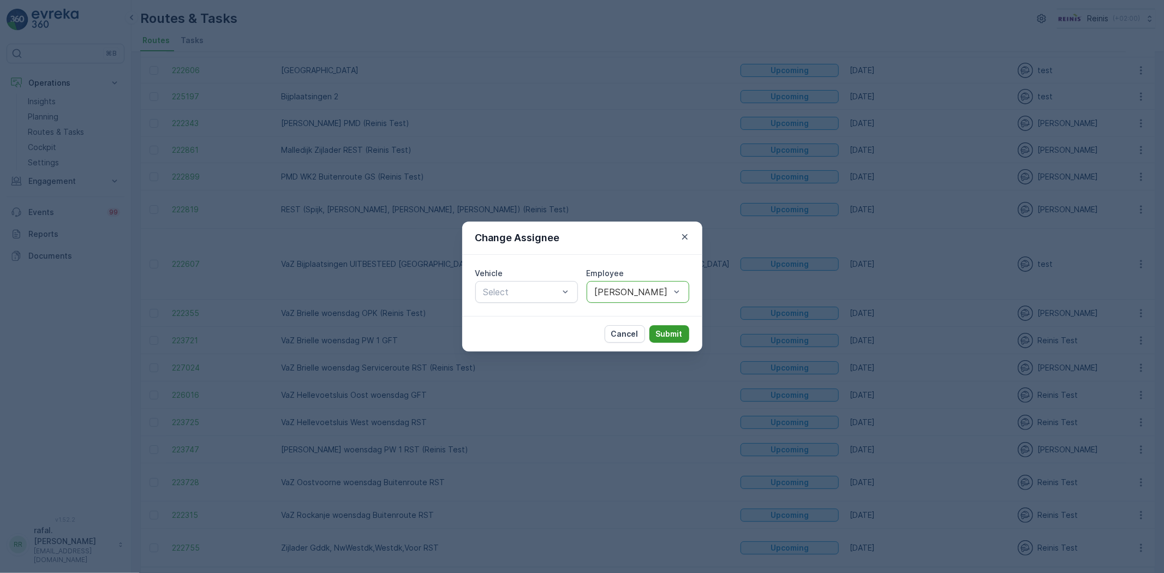
click at [673, 335] on p "Submit" at bounding box center [669, 334] width 27 height 11
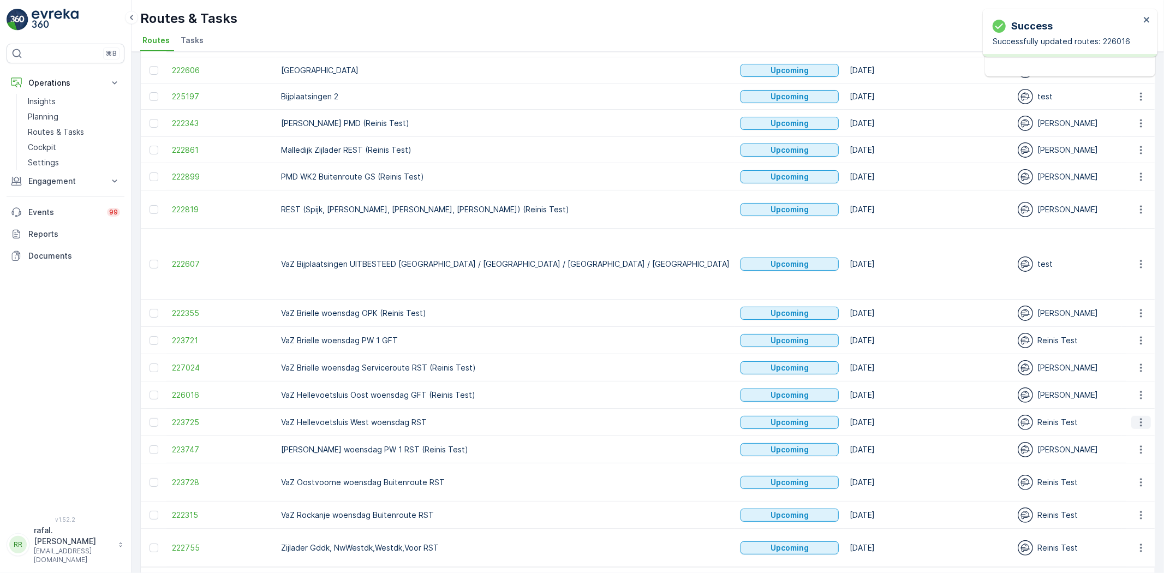
click at [1142, 417] on icon "button" at bounding box center [1141, 422] width 11 height 11
click at [1127, 468] on span "Change Assignee" at bounding box center [1116, 468] width 64 height 11
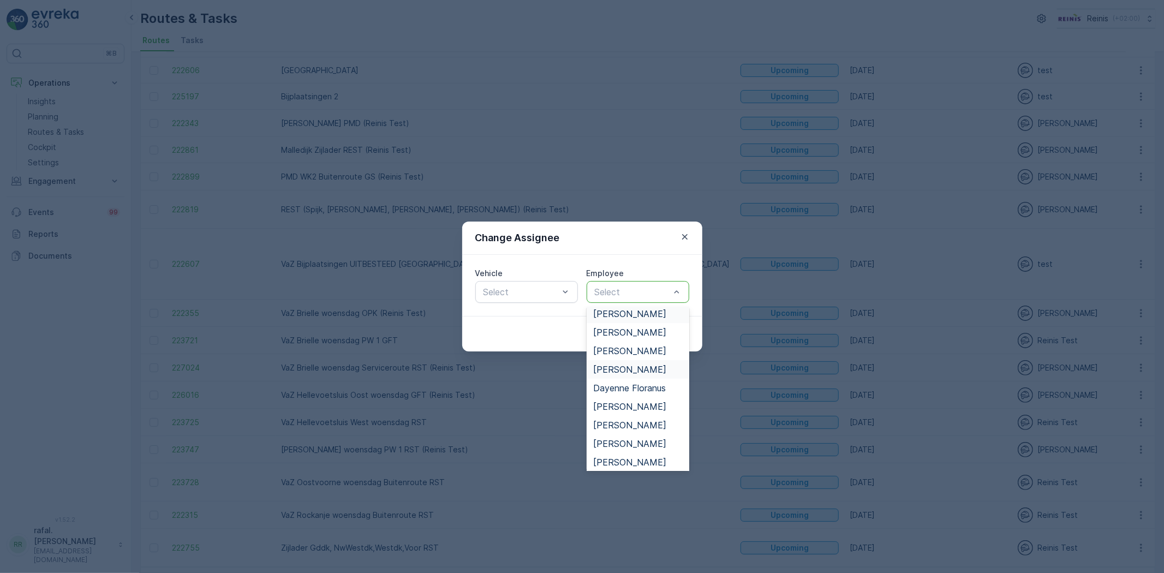
scroll to position [0, 0]
click at [650, 334] on span "[PERSON_NAME]" at bounding box center [629, 337] width 73 height 10
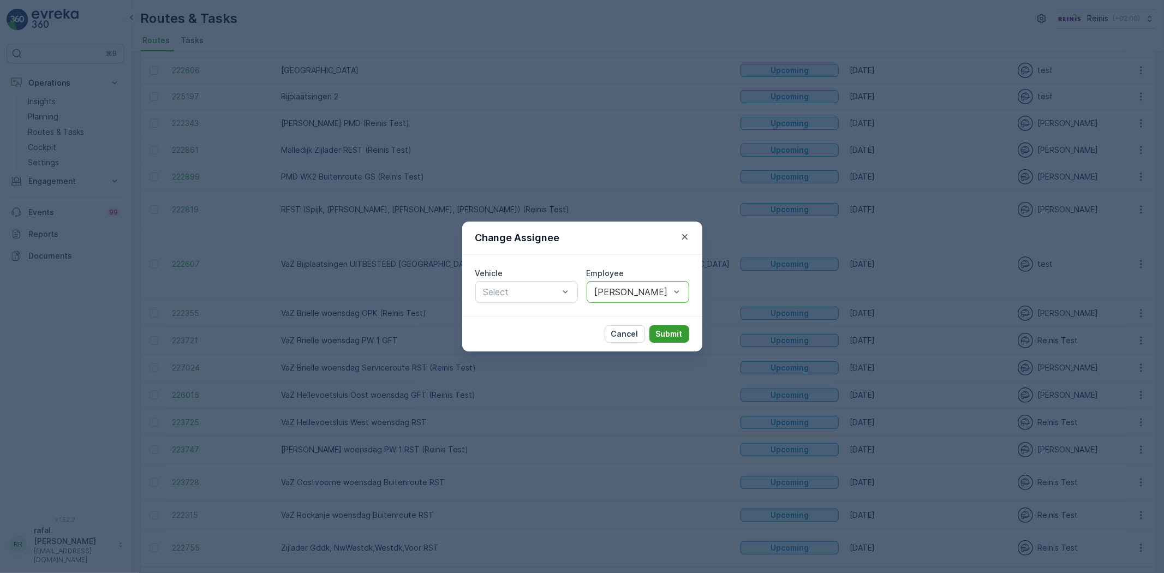
click at [668, 329] on p "Submit" at bounding box center [669, 334] width 27 height 11
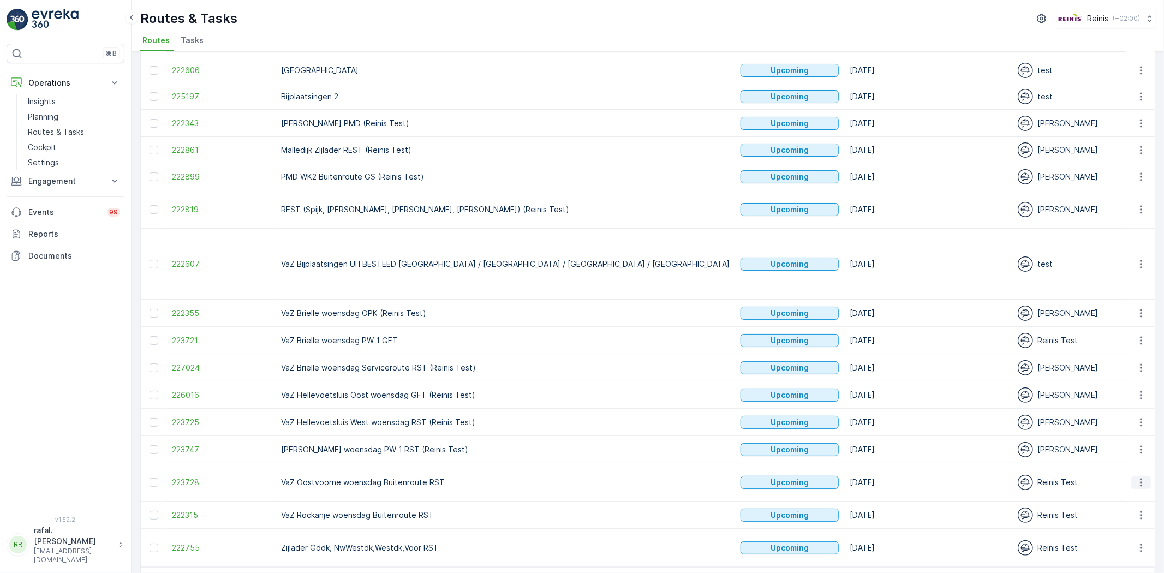
click at [1136, 477] on icon "button" at bounding box center [1141, 482] width 11 height 11
click at [1122, 520] on span "Change Assignee" at bounding box center [1116, 524] width 64 height 11
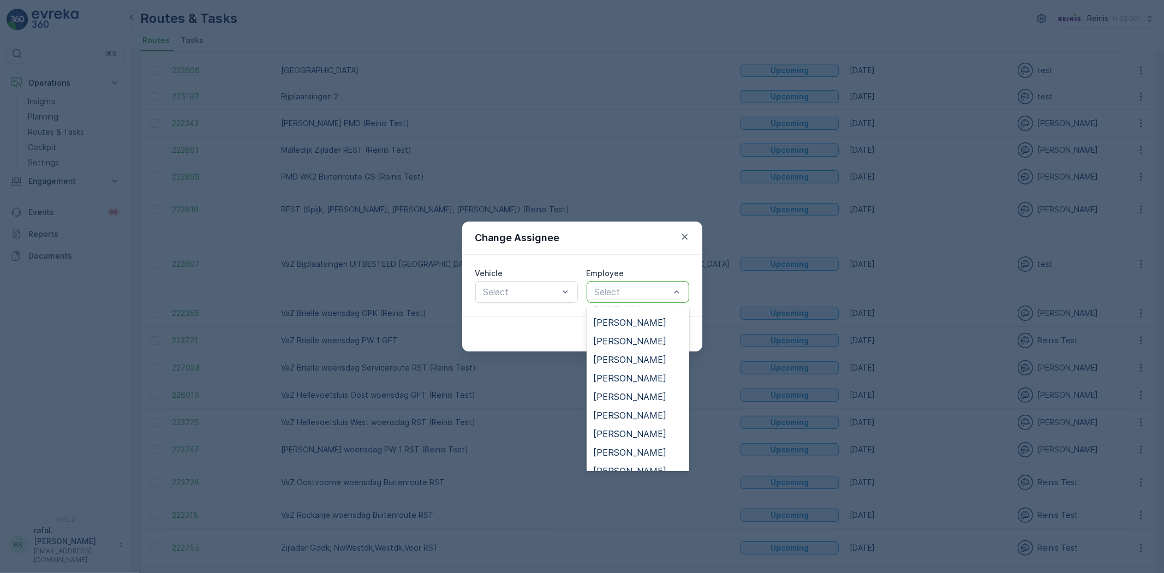
scroll to position [242, 0]
click at [623, 461] on span "[PERSON_NAME]" at bounding box center [629, 466] width 73 height 10
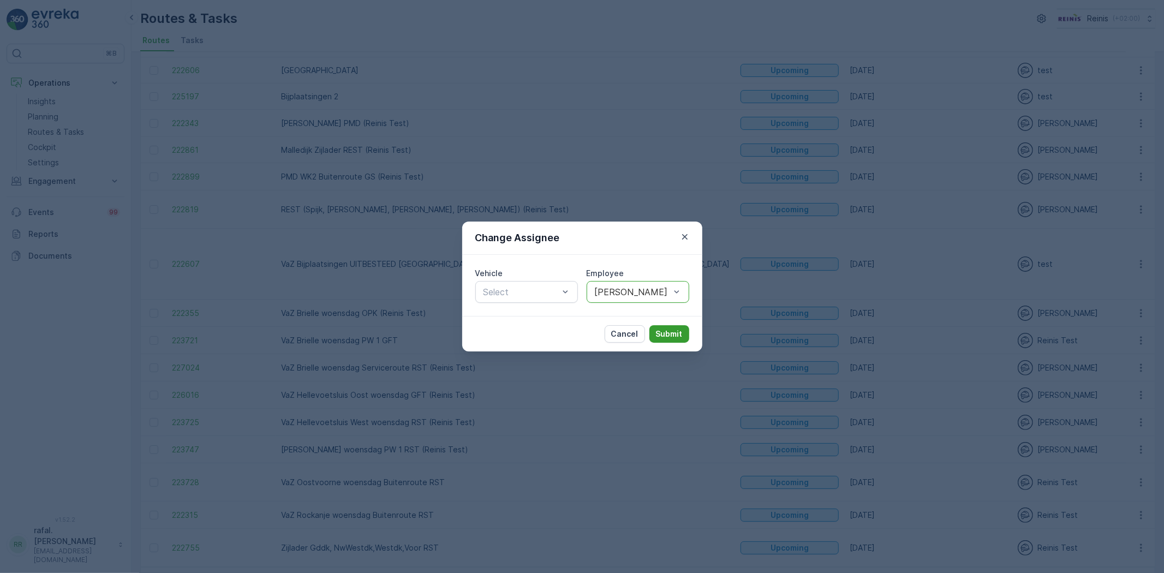
click at [678, 331] on p "Submit" at bounding box center [669, 334] width 27 height 11
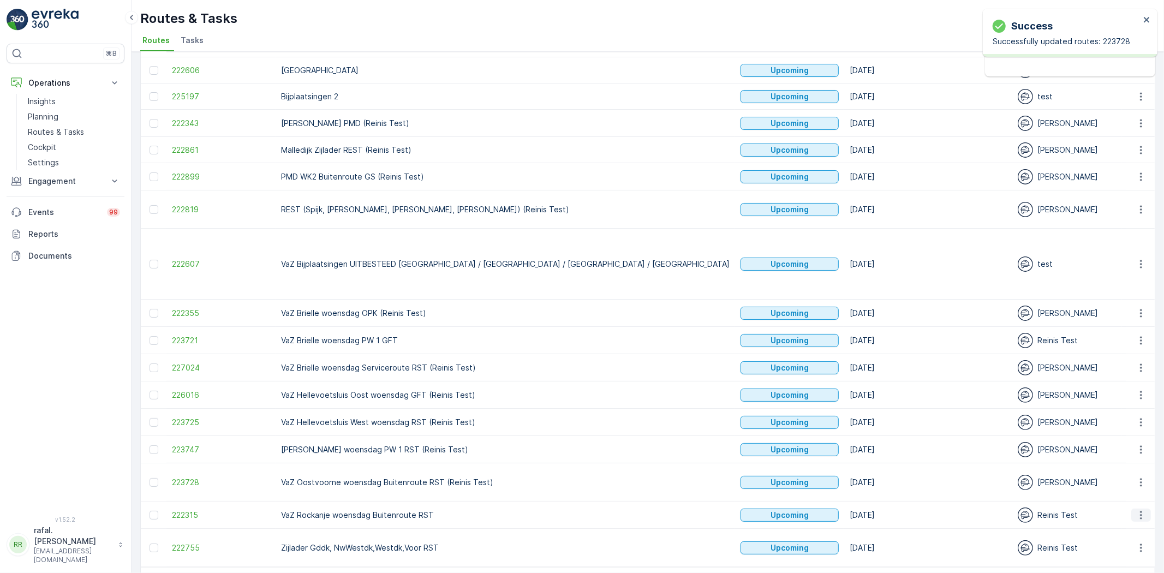
click at [1138, 510] on icon "button" at bounding box center [1141, 515] width 11 height 11
click at [1117, 437] on span "Change Assignee" at bounding box center [1116, 437] width 64 height 11
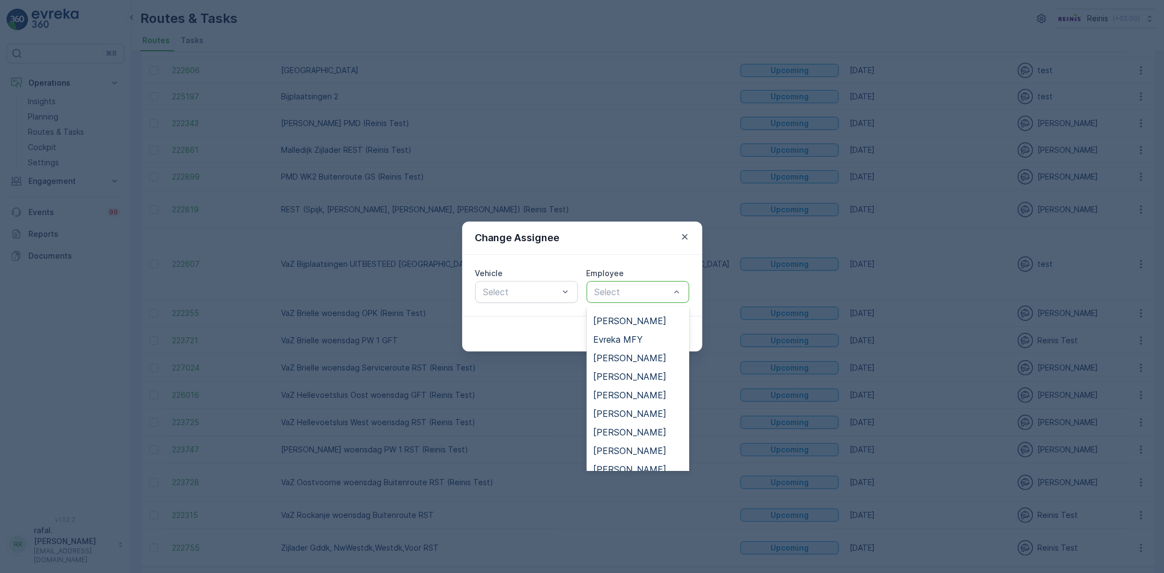
scroll to position [303, 0]
click at [640, 329] on span "[PERSON_NAME]" at bounding box center [629, 331] width 73 height 10
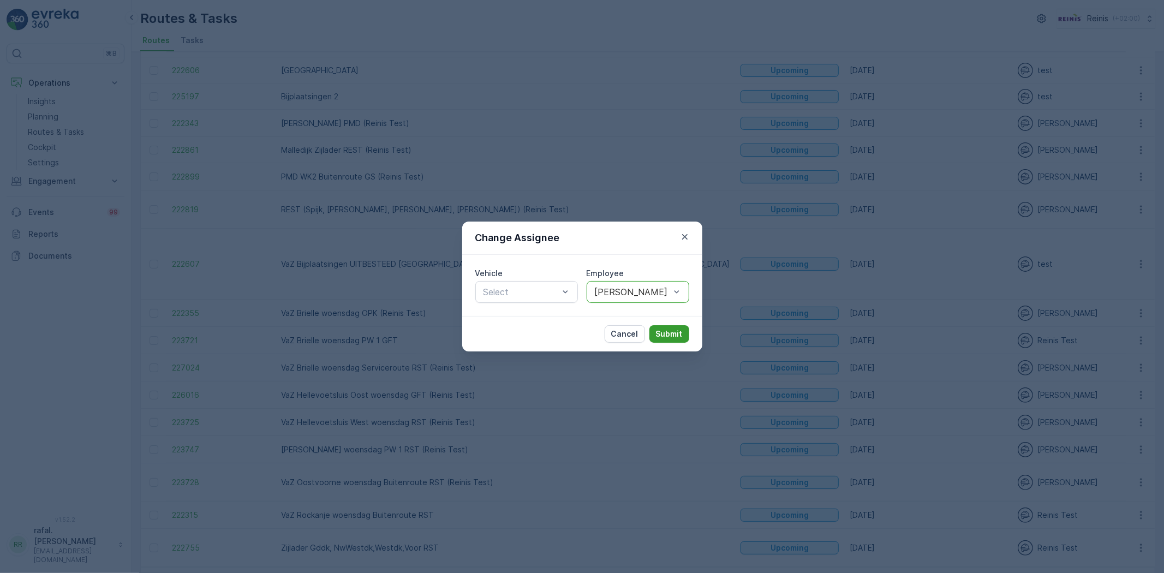
click at [674, 332] on p "Submit" at bounding box center [669, 334] width 27 height 11
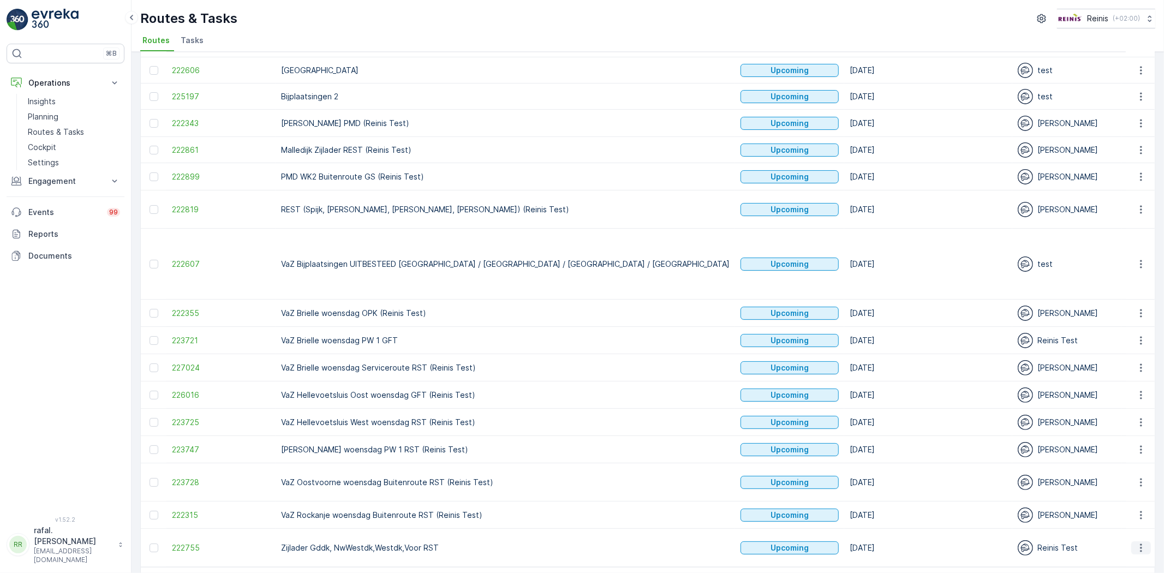
click at [1139, 543] on icon "button" at bounding box center [1141, 548] width 11 height 11
click at [1119, 467] on span "Change Assignee" at bounding box center [1116, 471] width 64 height 11
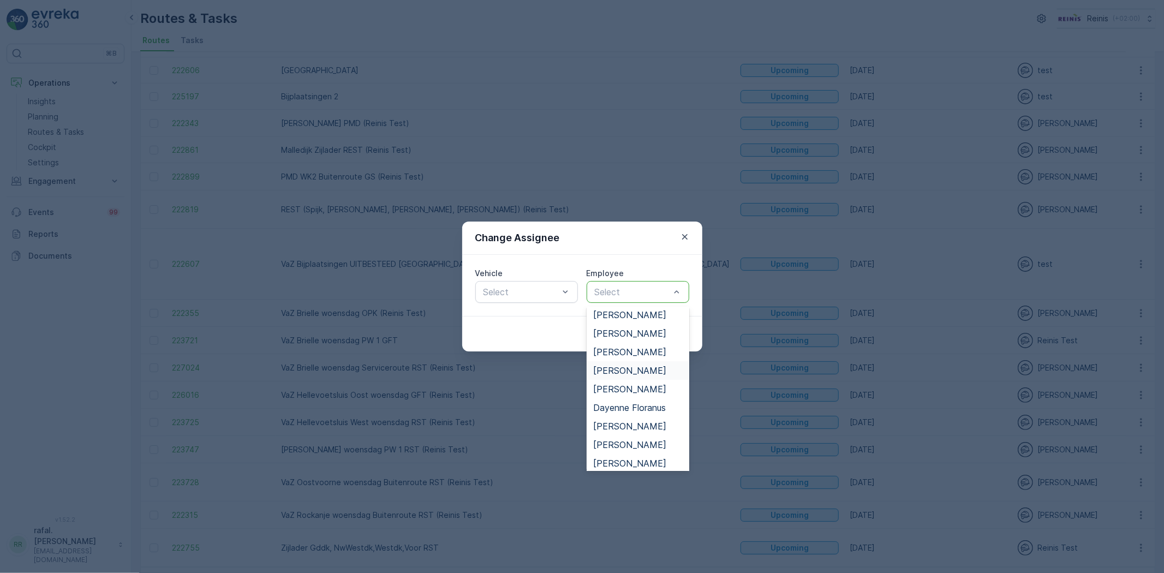
scroll to position [61, 0]
click at [634, 462] on span "[PERSON_NAME]" at bounding box center [629, 462] width 73 height 10
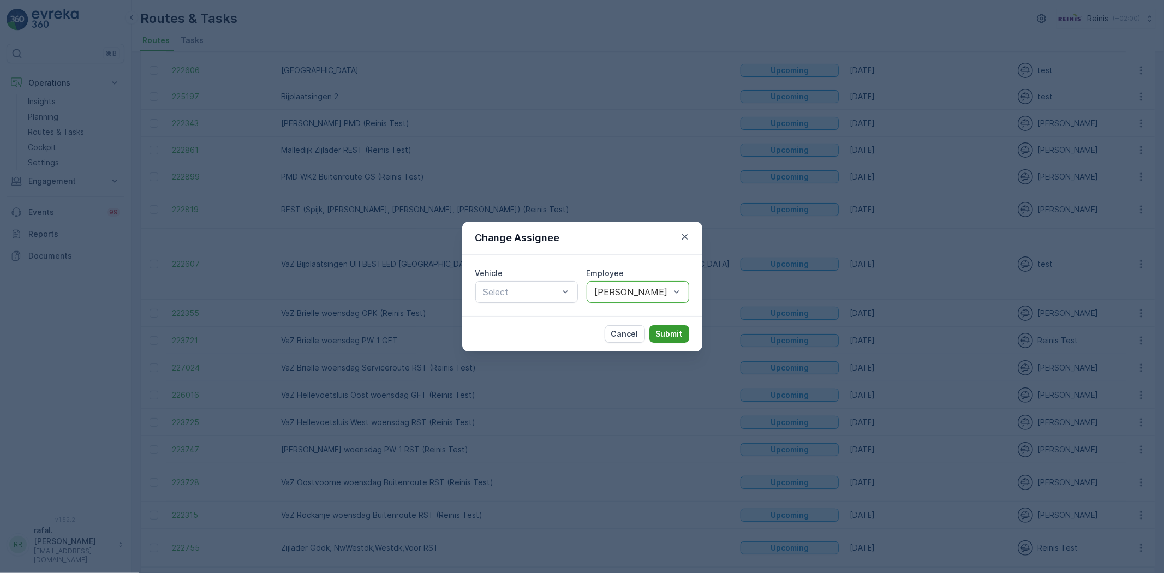
click at [675, 325] on button "Submit" at bounding box center [670, 333] width 40 height 17
